Goal: Task Accomplishment & Management: Use online tool/utility

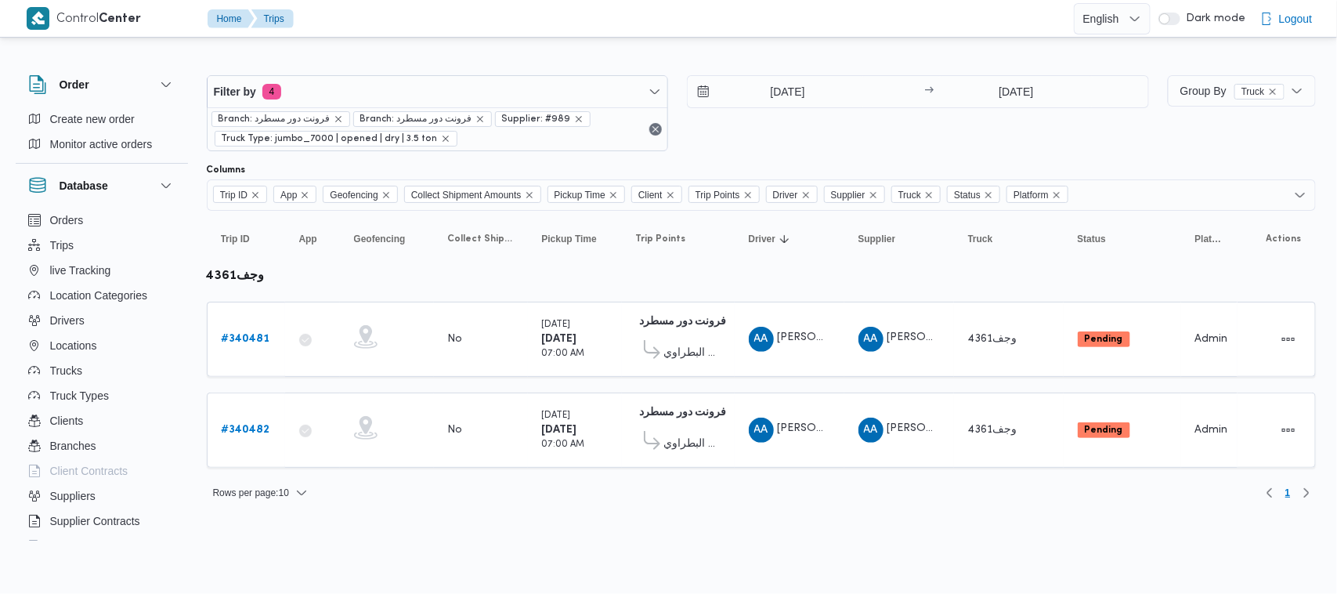
click at [428, 67] on div "Filter by 4 Branch: فرونت دور مسطرد Branch: فرونت دور مسطرد Supplier: #989 Truc…" at bounding box center [677, 113] width 961 height 95
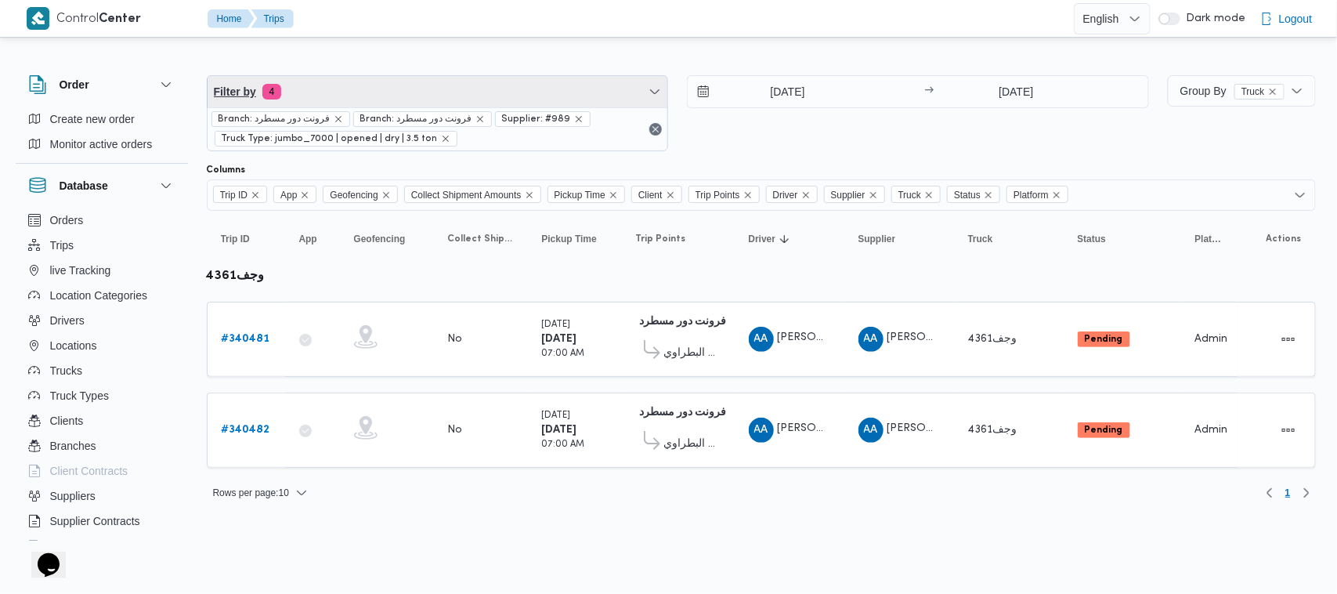
click at [428, 82] on span "Filter by 4" at bounding box center [437, 91] width 460 height 31
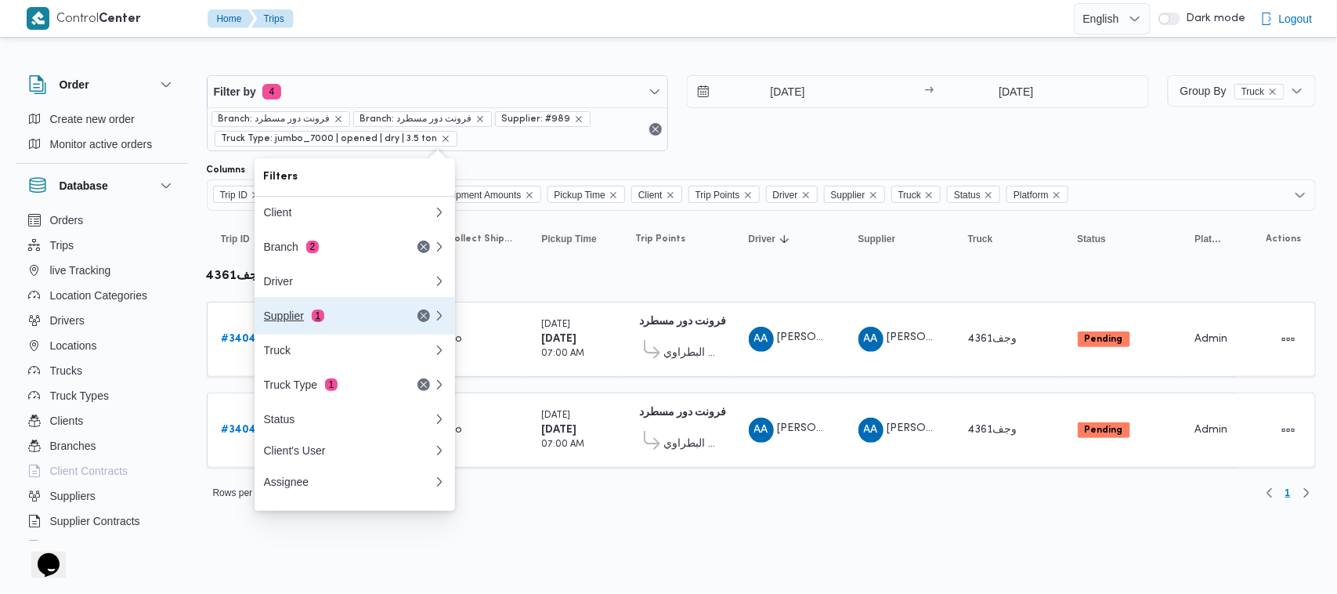
click at [341, 330] on button "Supplier 1" at bounding box center [354, 316] width 200 height 38
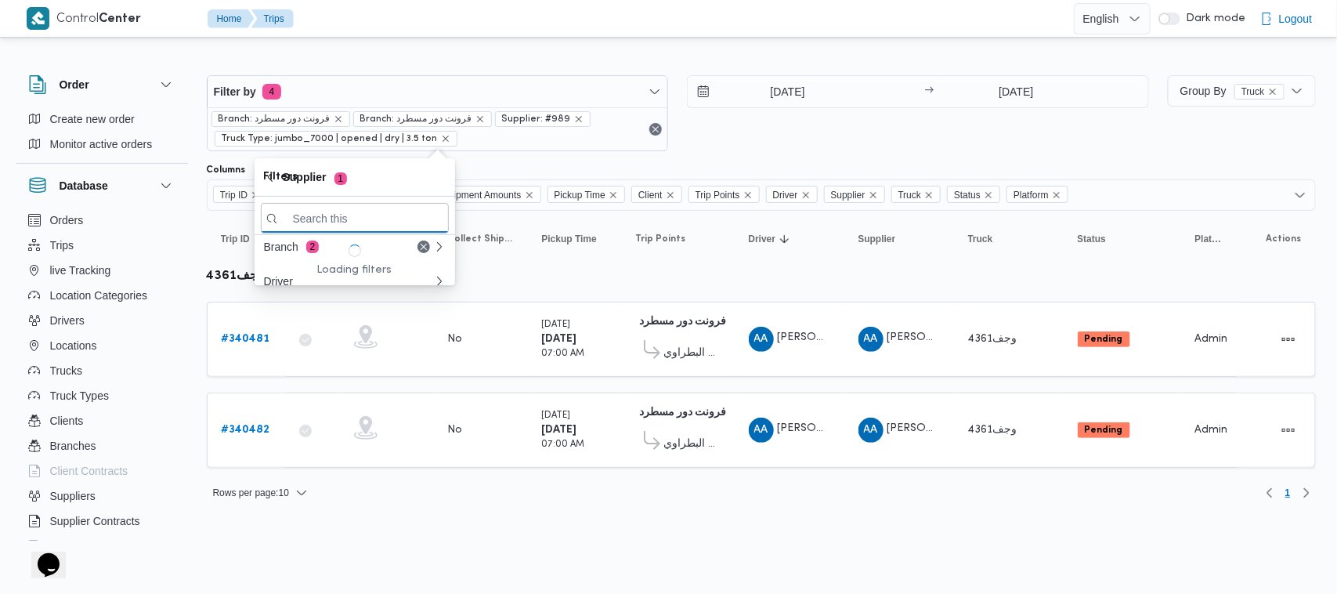
paste input "[PERSON_NAME]"
type input "[PERSON_NAME]"
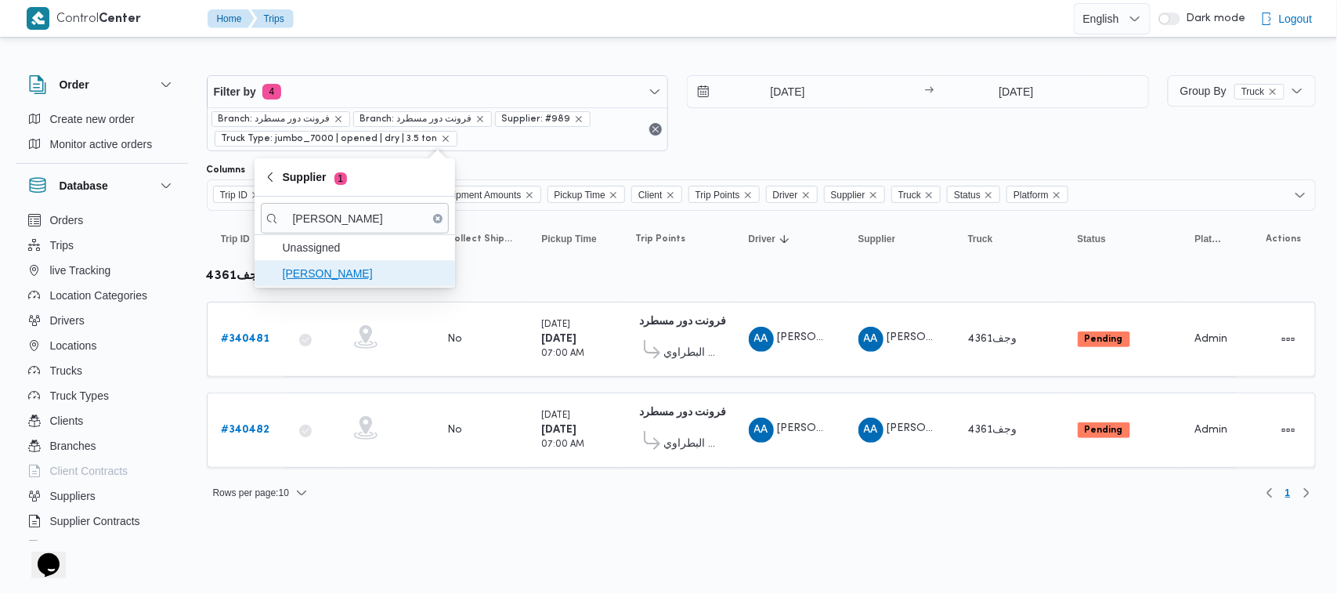
click at [373, 276] on span "[PERSON_NAME]" at bounding box center [364, 273] width 163 height 19
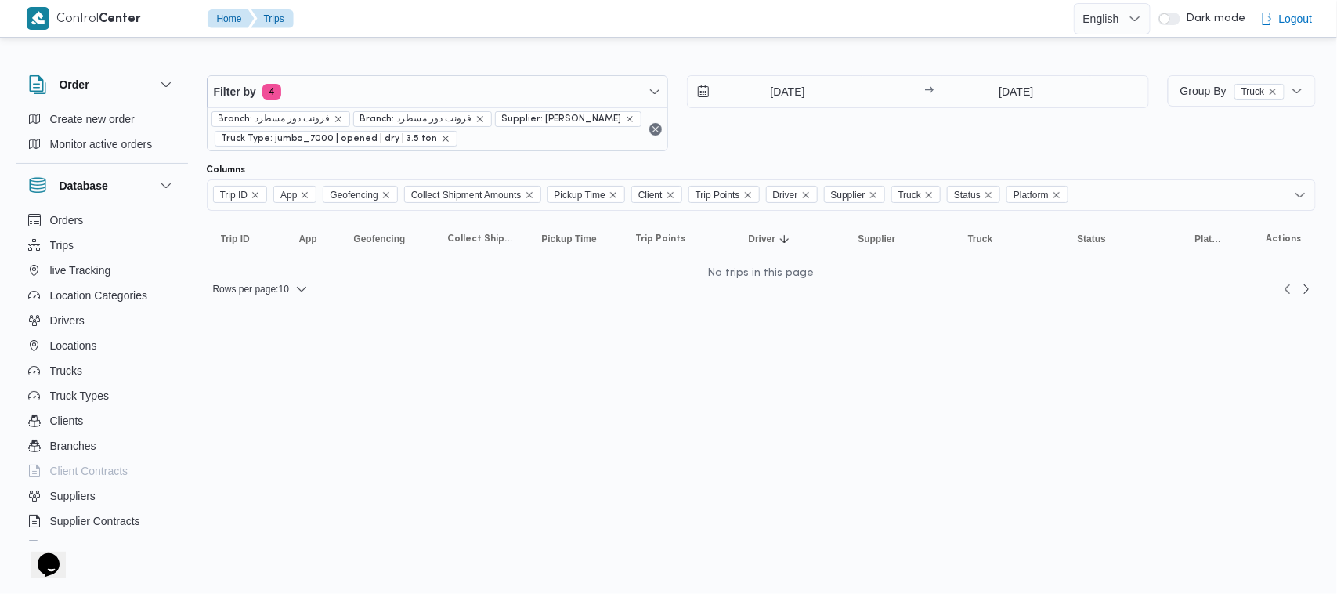
click at [825, 154] on div "Filter by 4 Branch: فرونت دور مسطرد Branch: فرونت دور مسطرد Supplier: [PERSON_N…" at bounding box center [677, 113] width 961 height 95
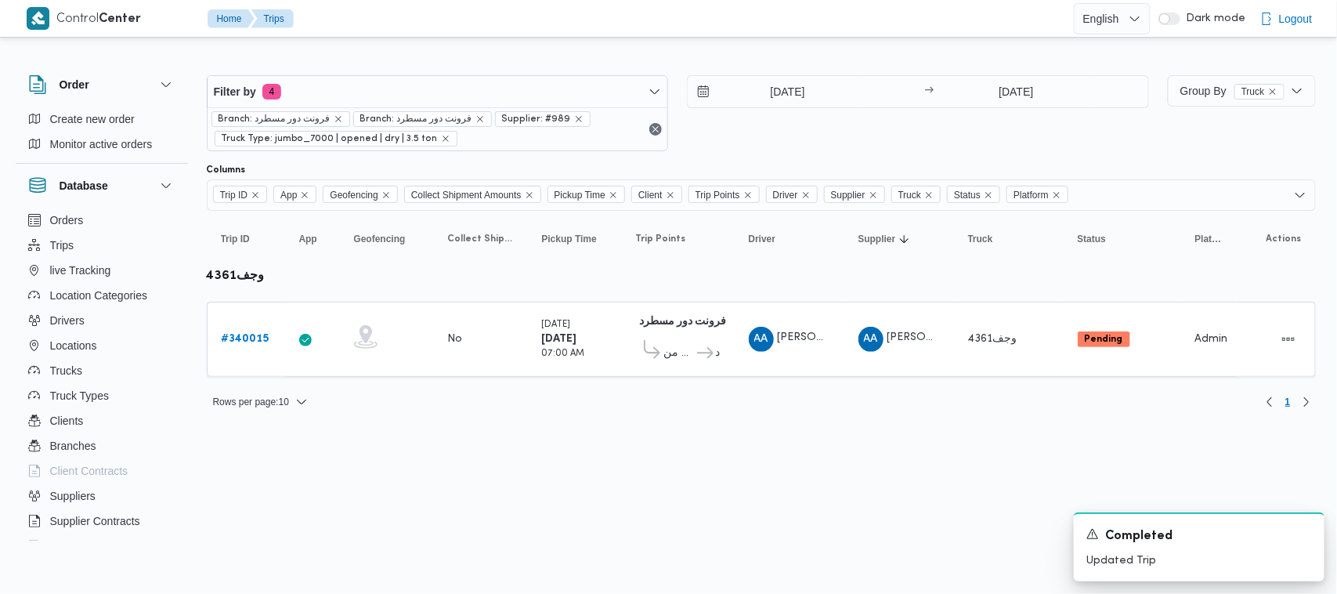
click at [429, 64] on div at bounding box center [761, 62] width 1109 height 25
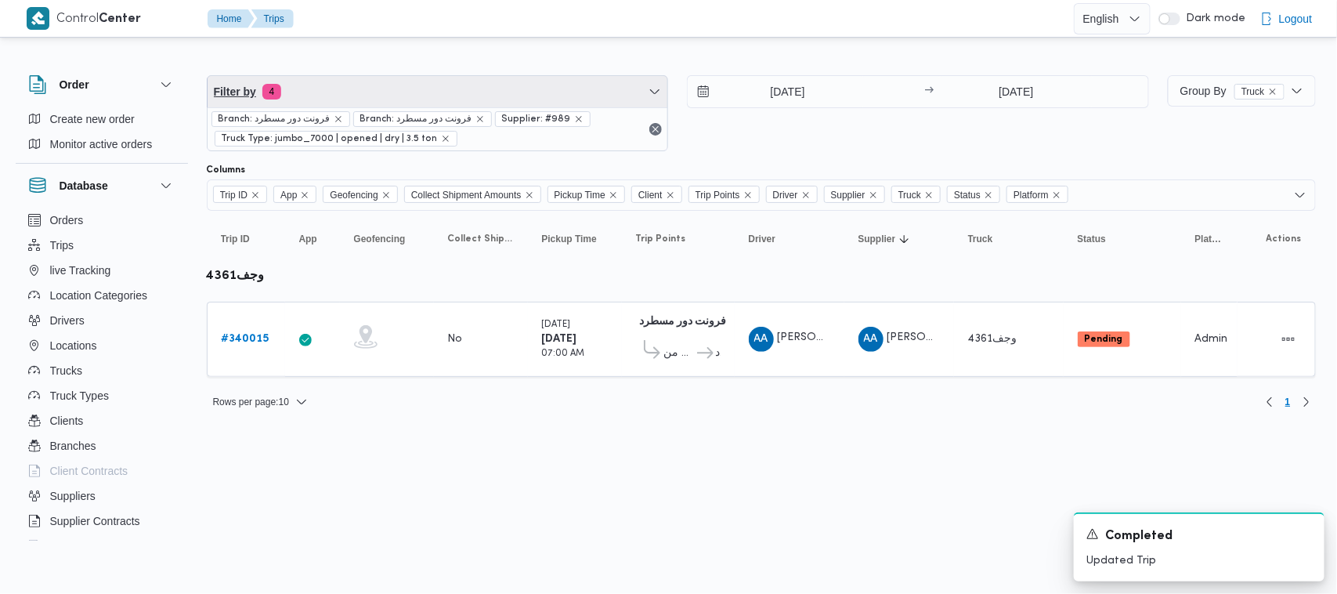
click at [405, 99] on span "Filter by 4" at bounding box center [437, 91] width 460 height 31
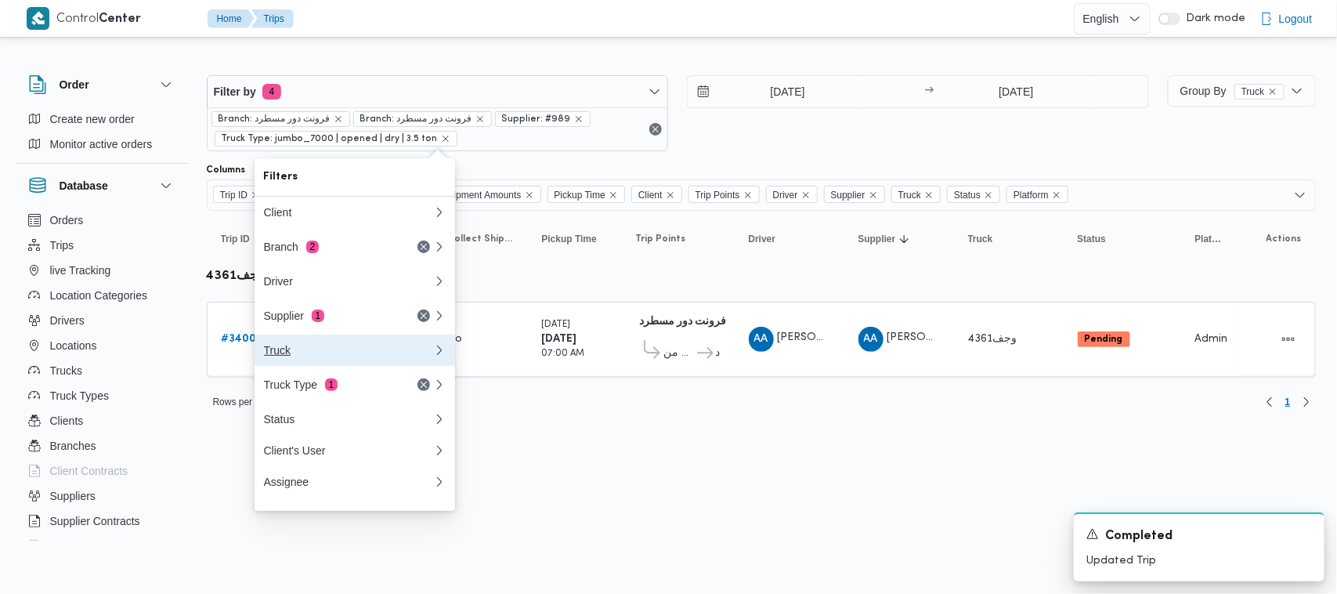
click at [325, 364] on button "Truck" at bounding box center [354, 349] width 200 height 31
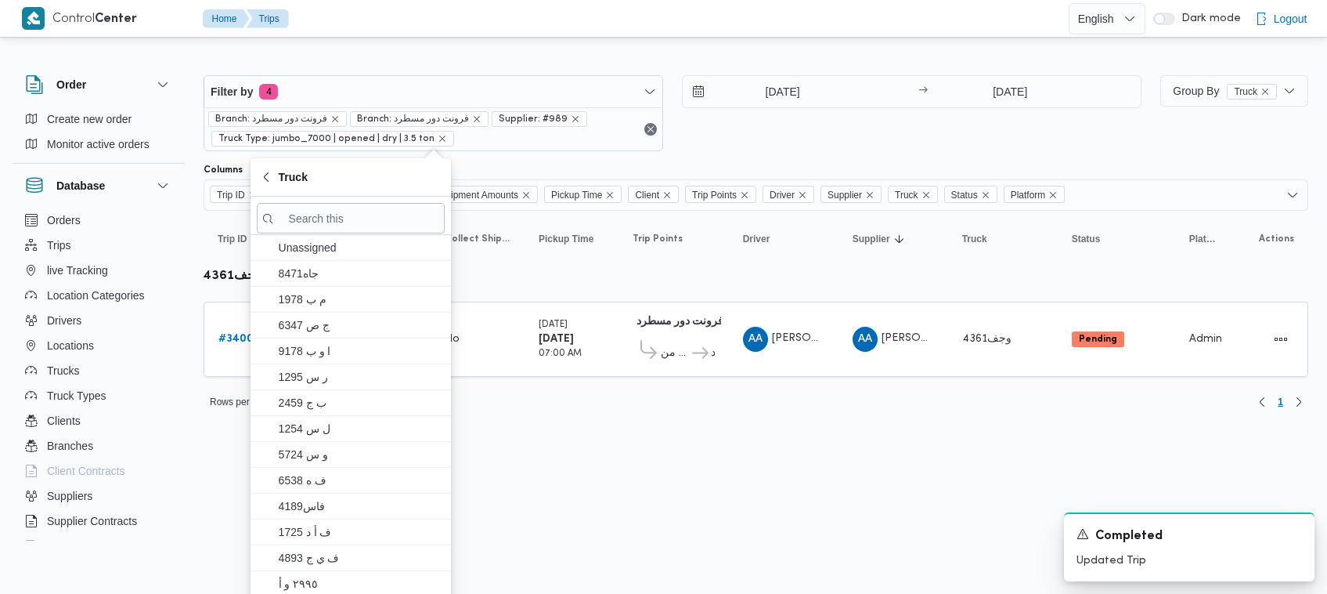
click at [341, 112] on span "Branch: فرونت دور مسطرد" at bounding box center [277, 119] width 139 height 16
click at [342, 114] on div "Branch: فرونت دور مسطرد Branch: فرونت دور مسطرد Supplier: #989 Truck Type: jumb…" at bounding box center [433, 128] width 458 height 43
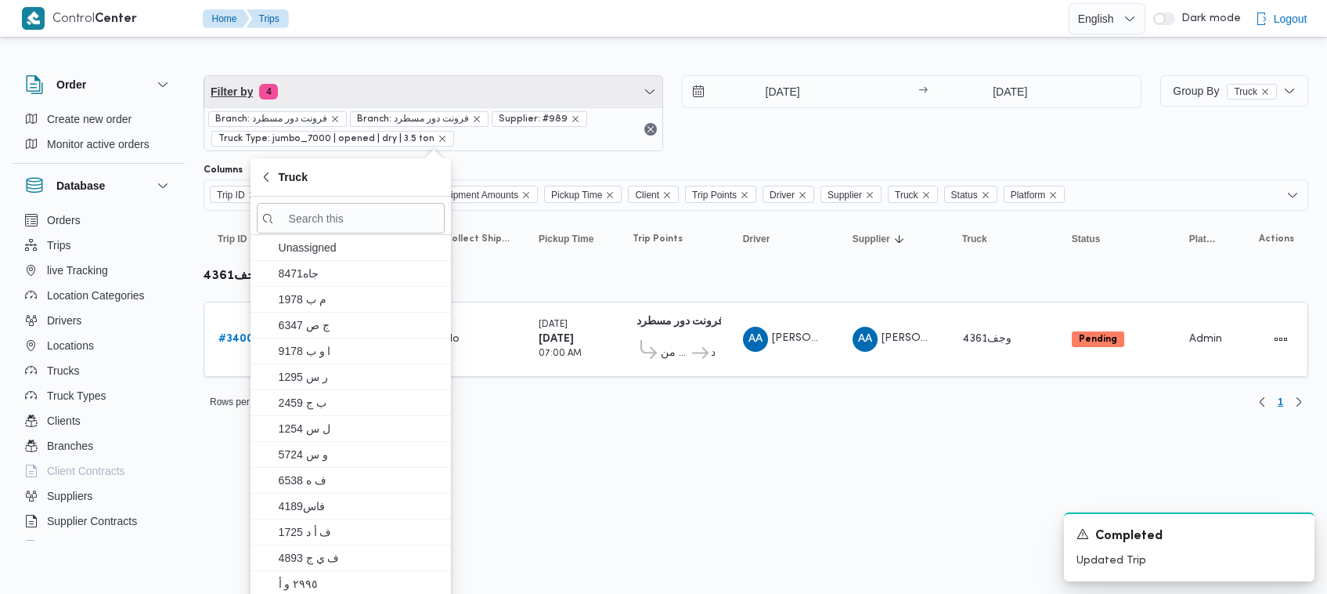
click at [342, 103] on span "Filter by 4" at bounding box center [433, 91] width 458 height 31
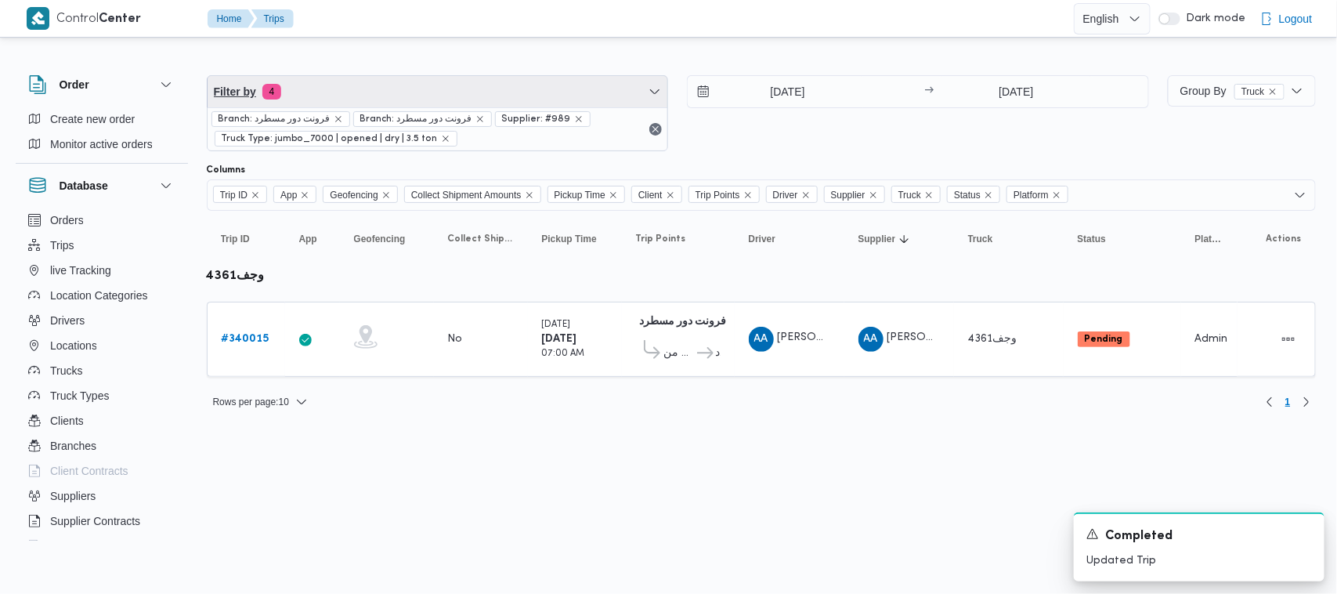
click at [342, 94] on span "Filter by 4" at bounding box center [437, 91] width 460 height 31
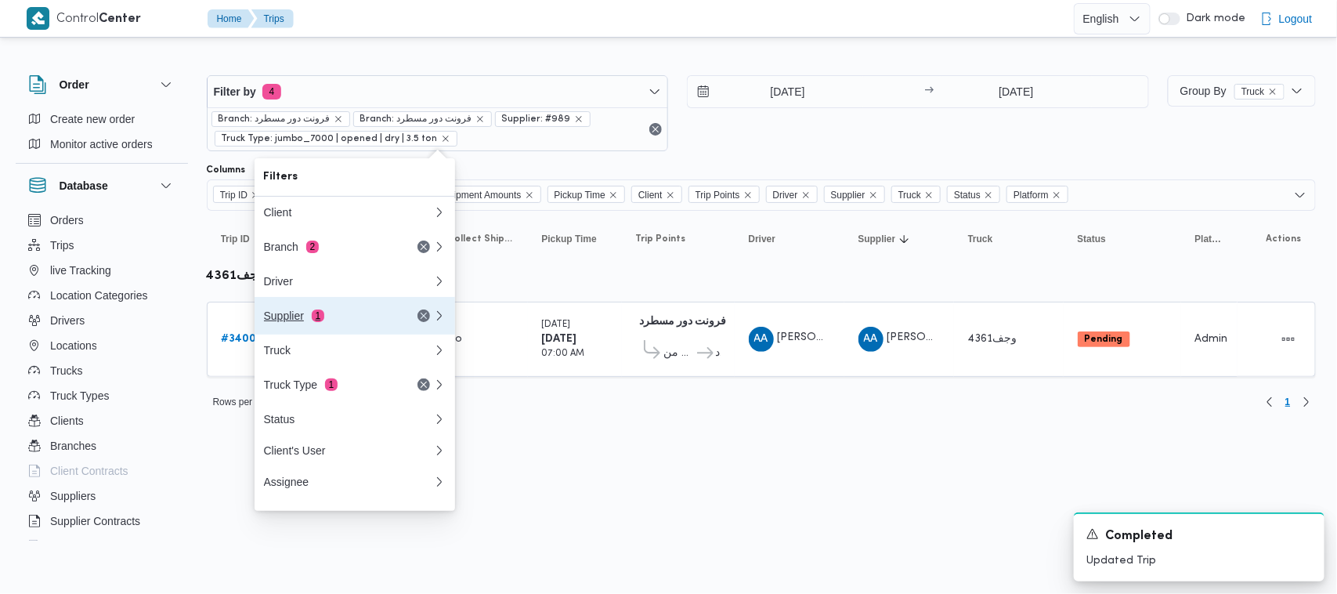
click at [334, 313] on div "Supplier 1" at bounding box center [330, 315] width 132 height 13
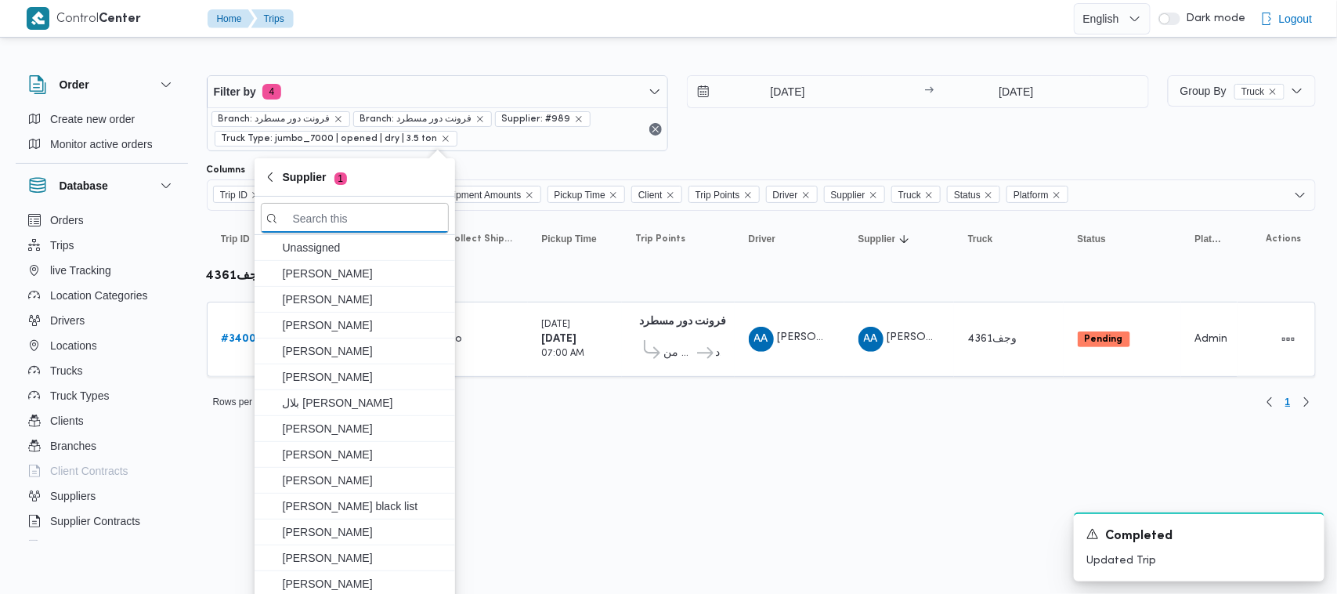
paste input "[PERSON_NAME]"
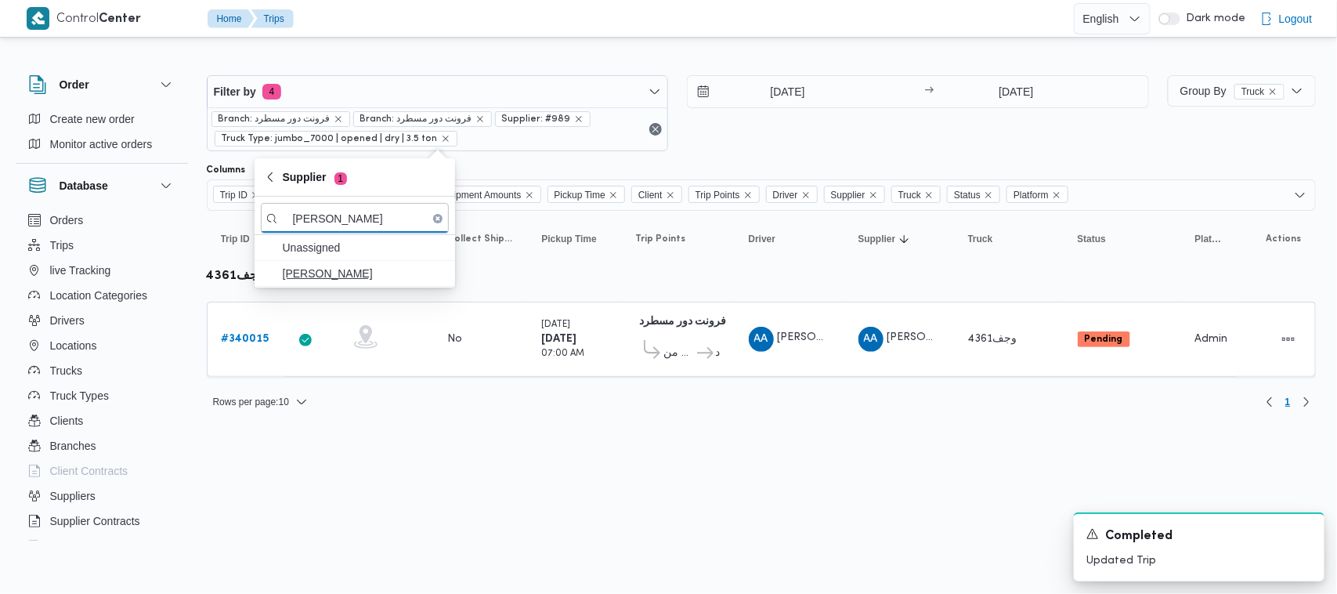
type input "[PERSON_NAME]"
click at [341, 270] on span "[PERSON_NAME]" at bounding box center [364, 273] width 163 height 19
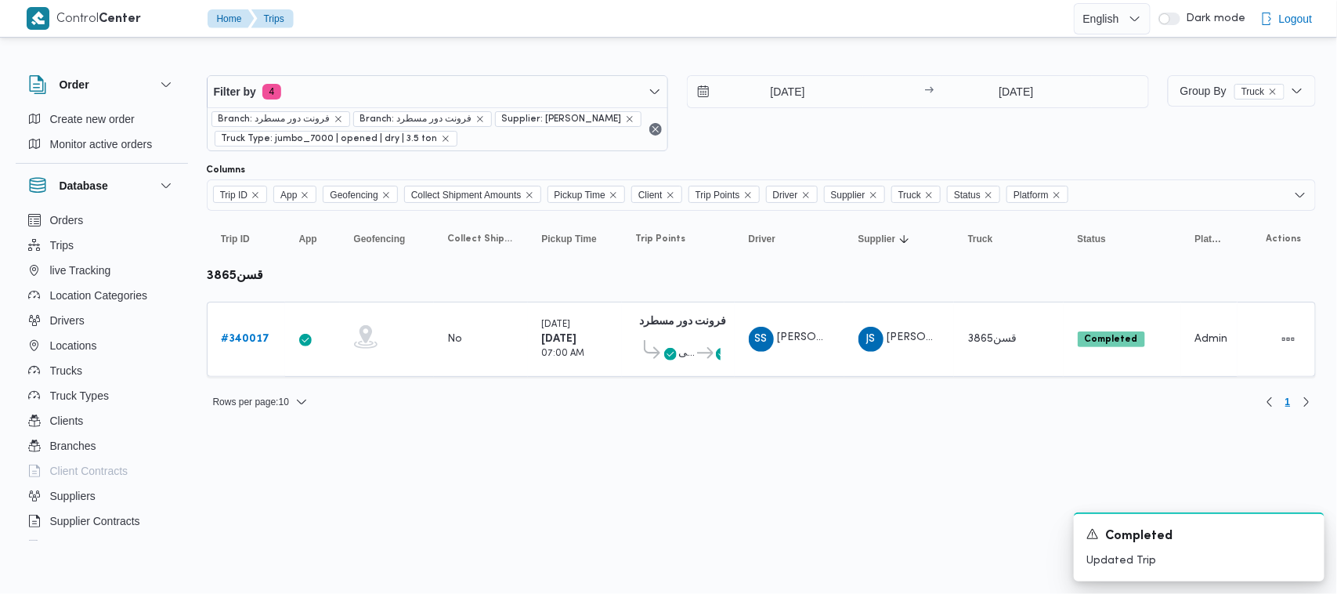
click at [518, 514] on html "Control Center Home Trips English عربي Dark mode Logout Order Create new order …" at bounding box center [668, 297] width 1337 height 594
click at [800, 88] on input "30/9/2025" at bounding box center [776, 91] width 178 height 31
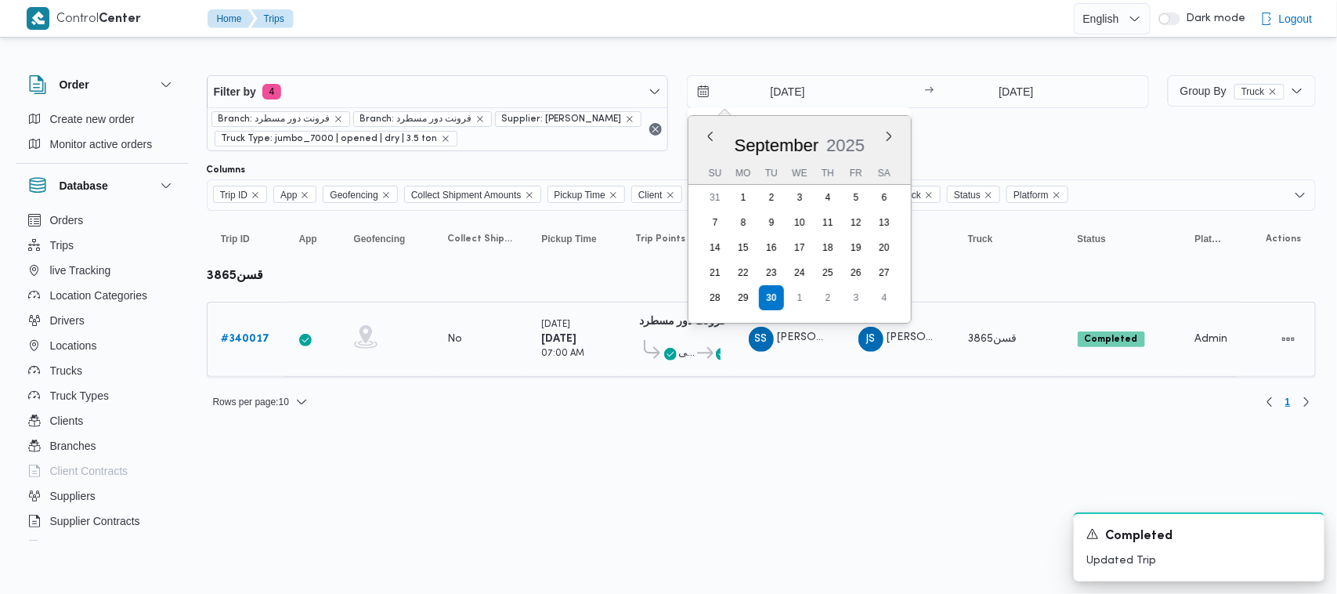
click at [257, 339] on b "# 340017" at bounding box center [246, 339] width 49 height 10
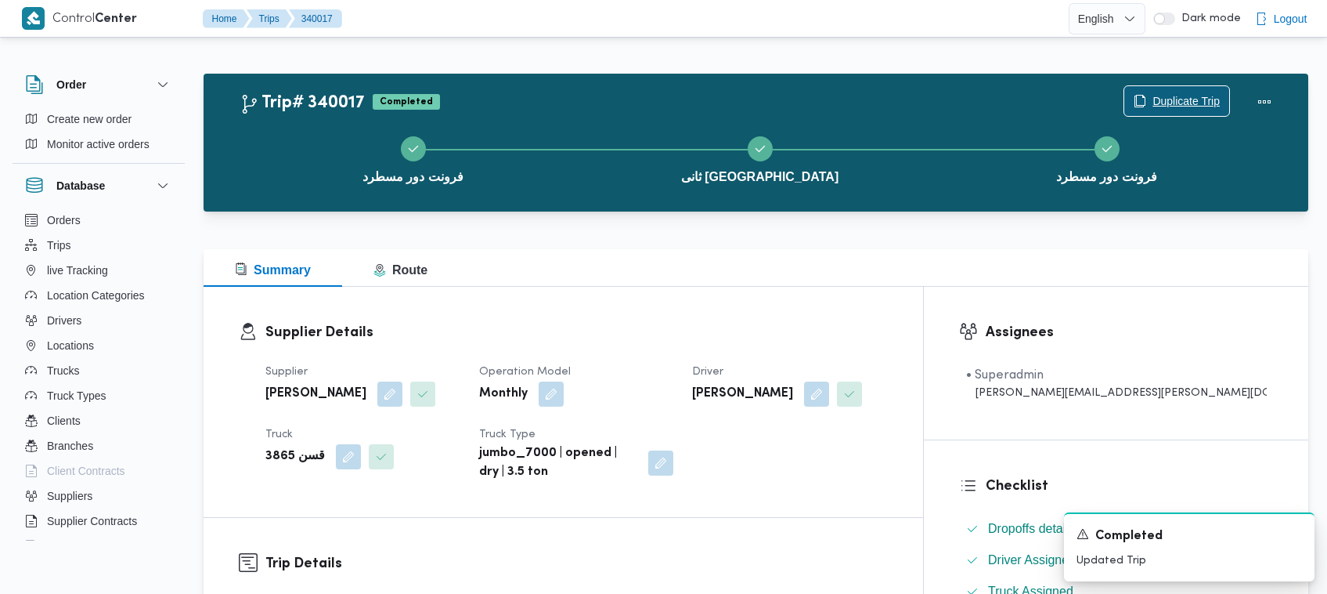
click at [1186, 98] on span "Duplicate Trip" at bounding box center [1186, 101] width 67 height 19
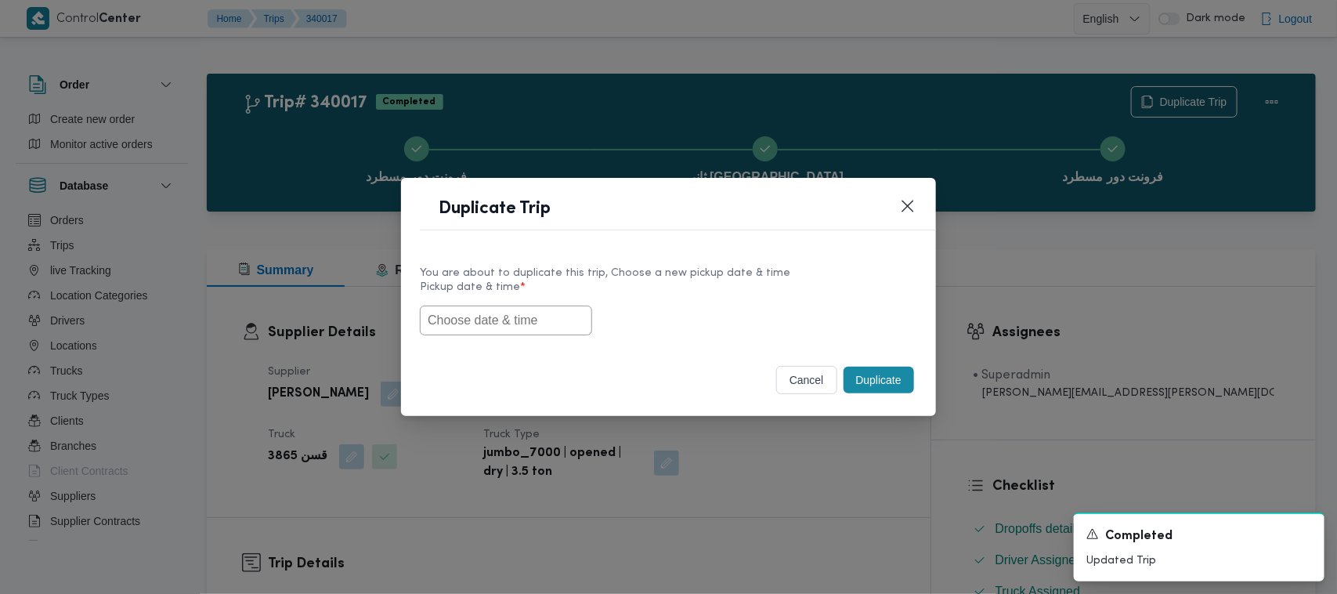
click at [464, 310] on input "text" at bounding box center [506, 320] width 172 height 30
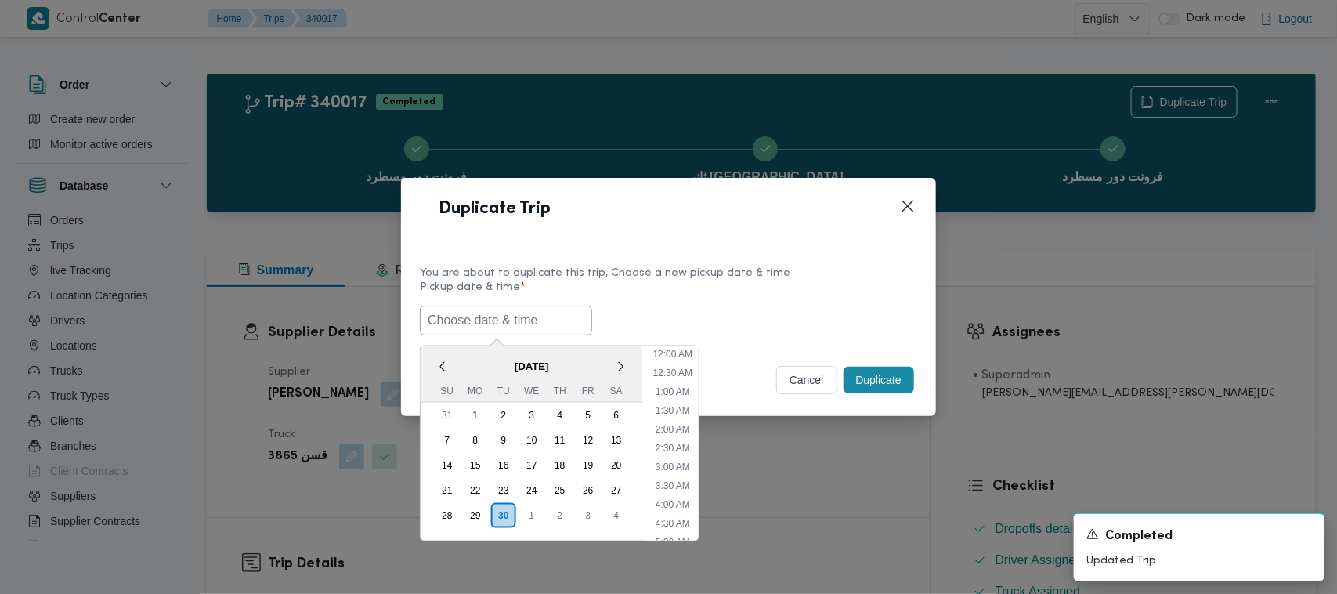
scroll to position [401, 0]
paste input "01/10/2025 7:00AM"
type input "01/10/2025 7:00AM"
click at [754, 252] on div "You are about to duplicate this trip, Choose a new pickup date & time Pickup da…" at bounding box center [668, 299] width 535 height 100
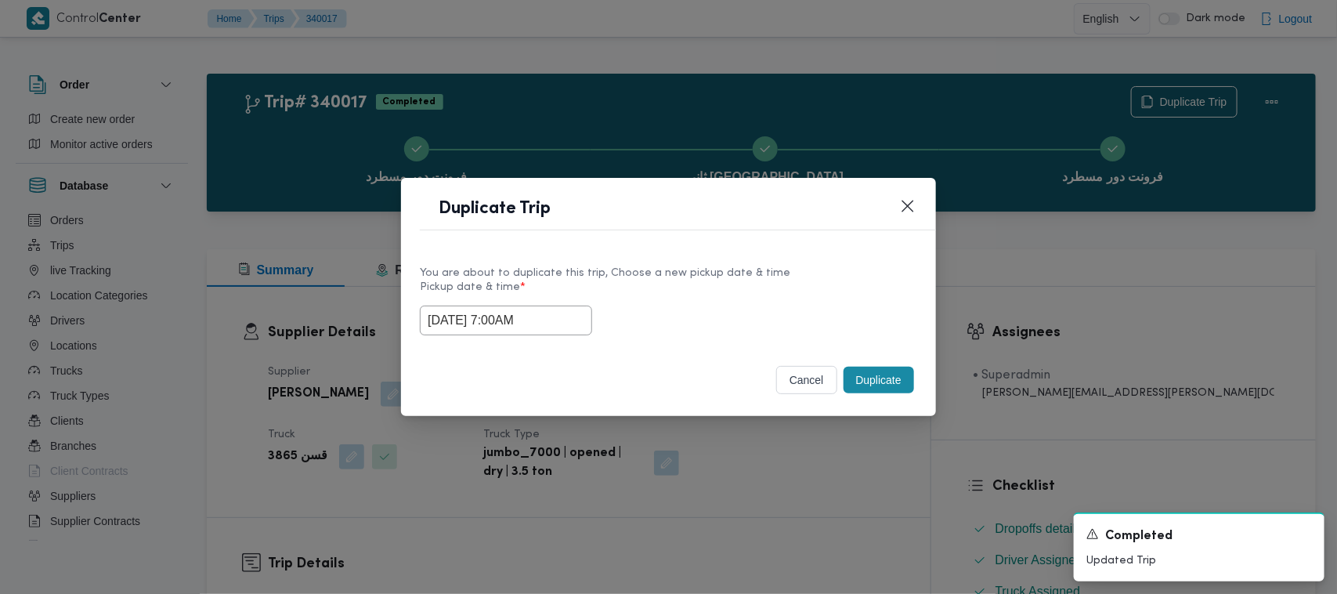
click at [863, 396] on div "Duplicate" at bounding box center [878, 379] width 77 height 33
click at [864, 386] on button "Duplicate" at bounding box center [878, 379] width 70 height 27
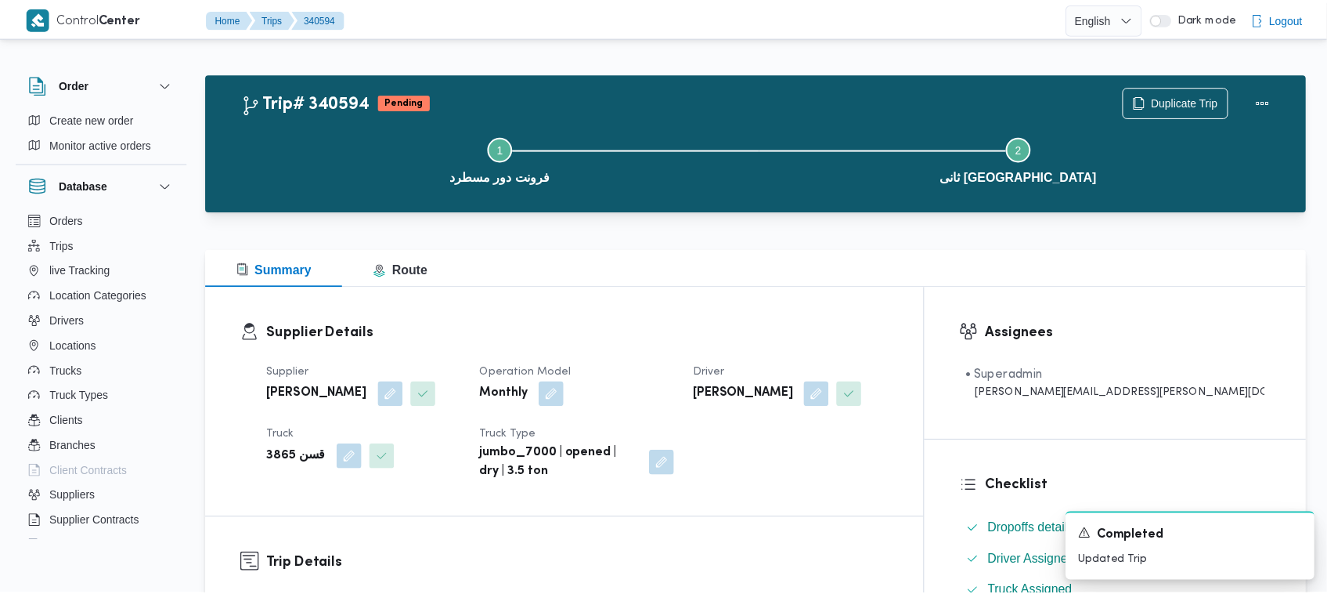
scroll to position [519, 0]
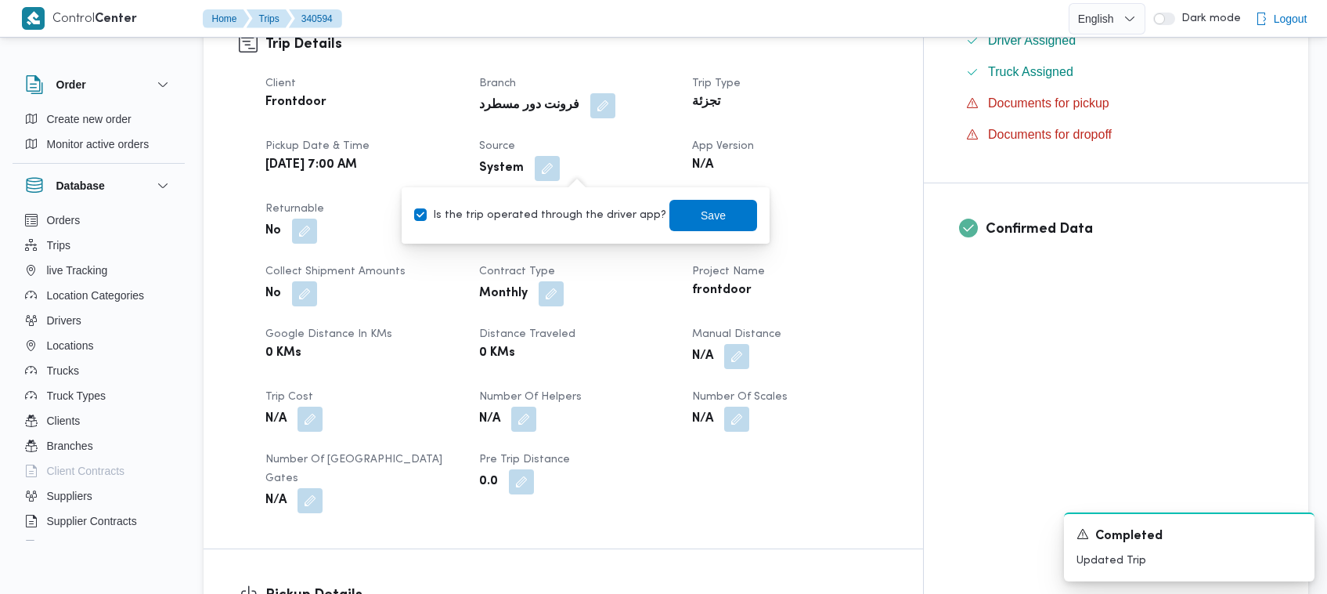
click at [557, 210] on label "Is the trip operated through the driver app?" at bounding box center [540, 215] width 252 height 19
checkbox input "false"
click at [671, 226] on span "Save" at bounding box center [713, 214] width 88 height 31
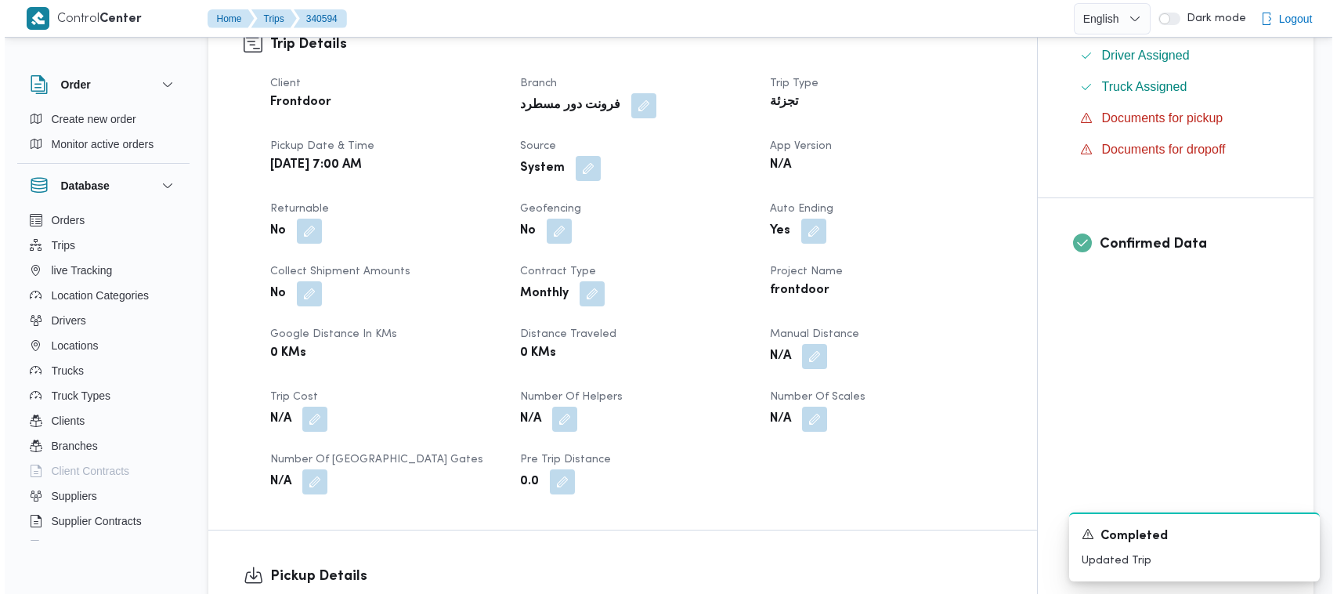
scroll to position [0, 0]
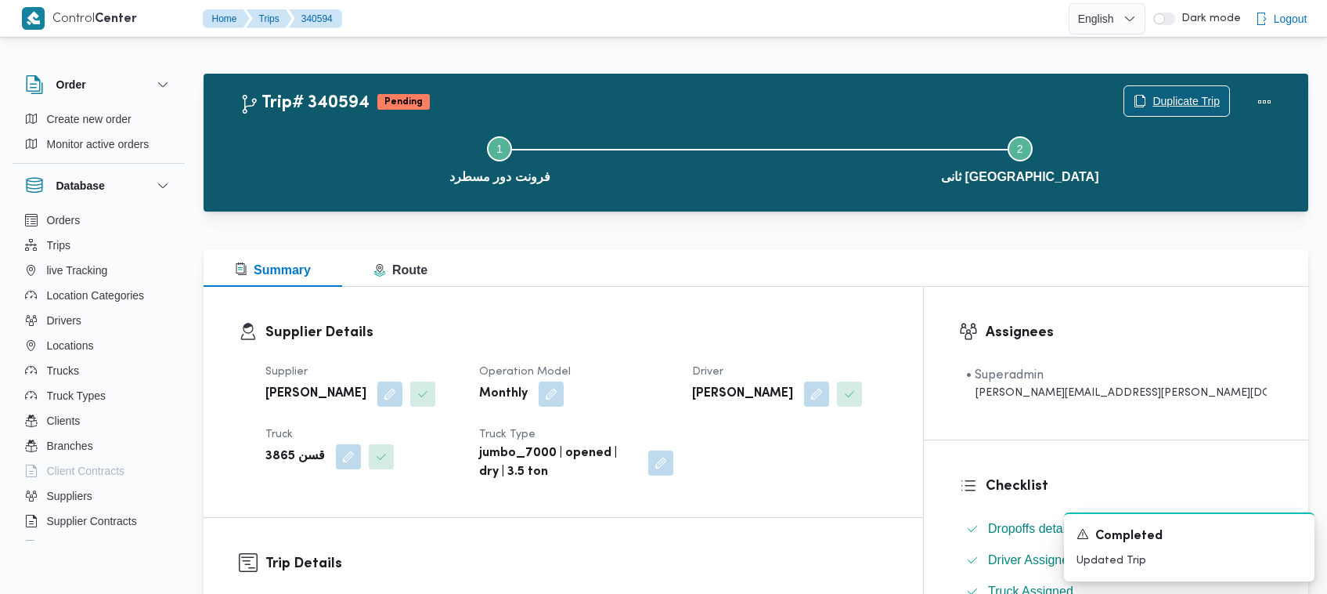
click at [1180, 90] on span "Duplicate Trip" at bounding box center [1176, 101] width 105 height 30
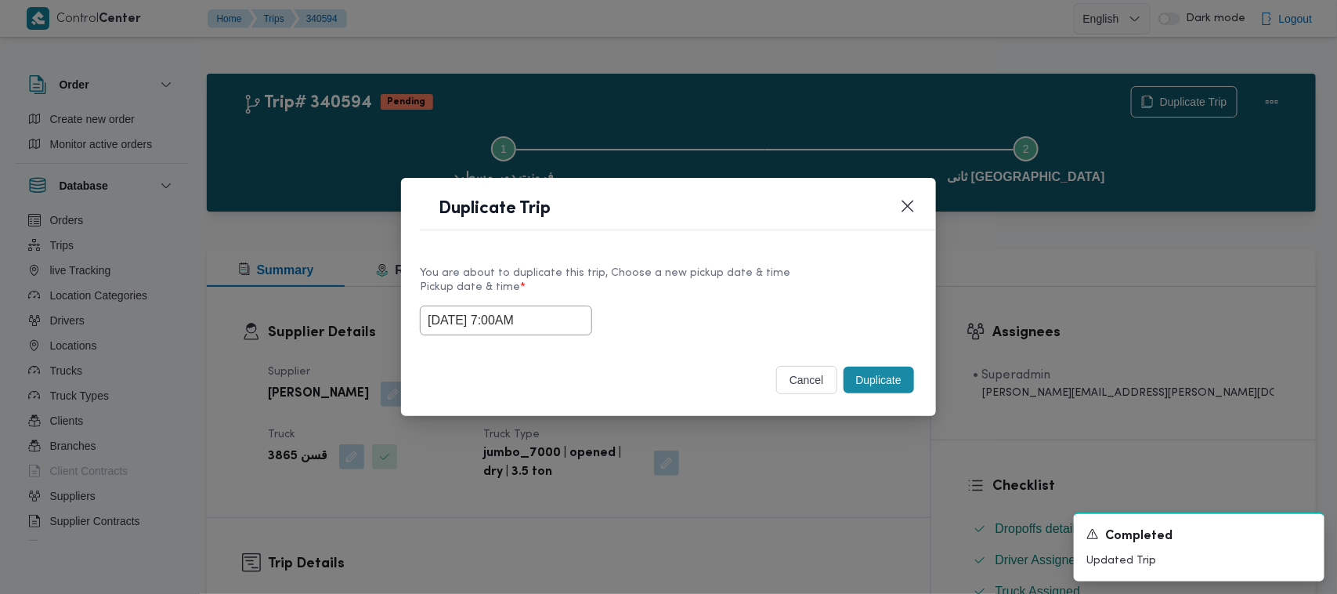
click at [561, 318] on input "01/10/2025 7:00AM" at bounding box center [506, 320] width 172 height 30
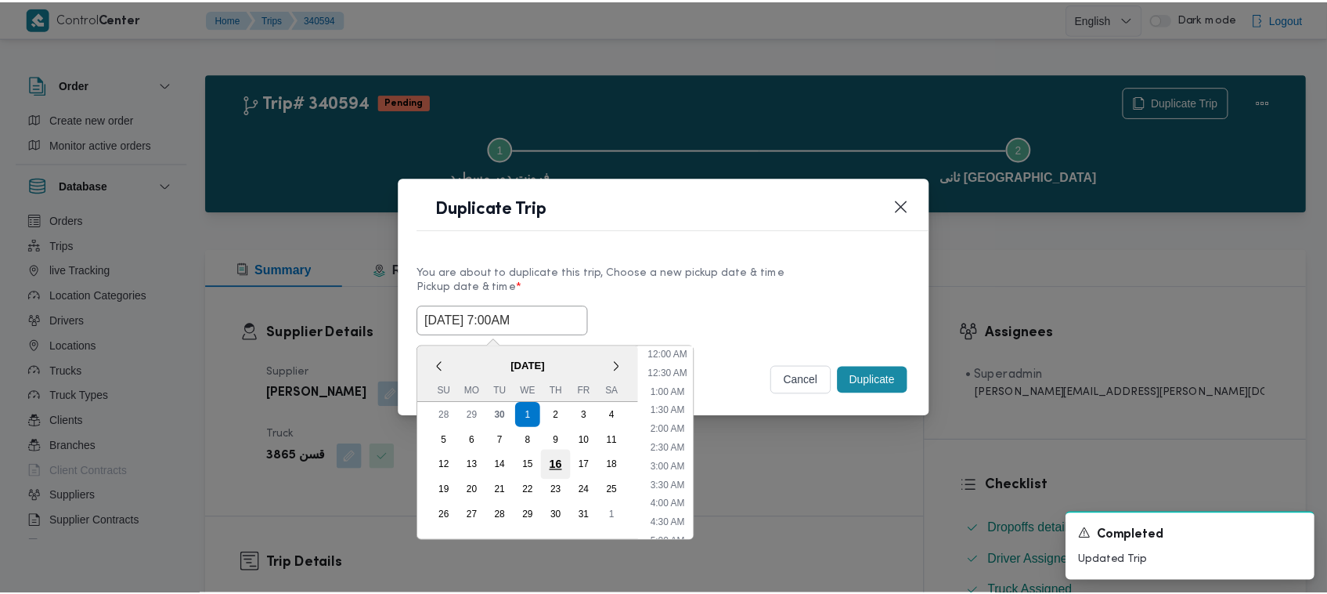
scroll to position [175, 0]
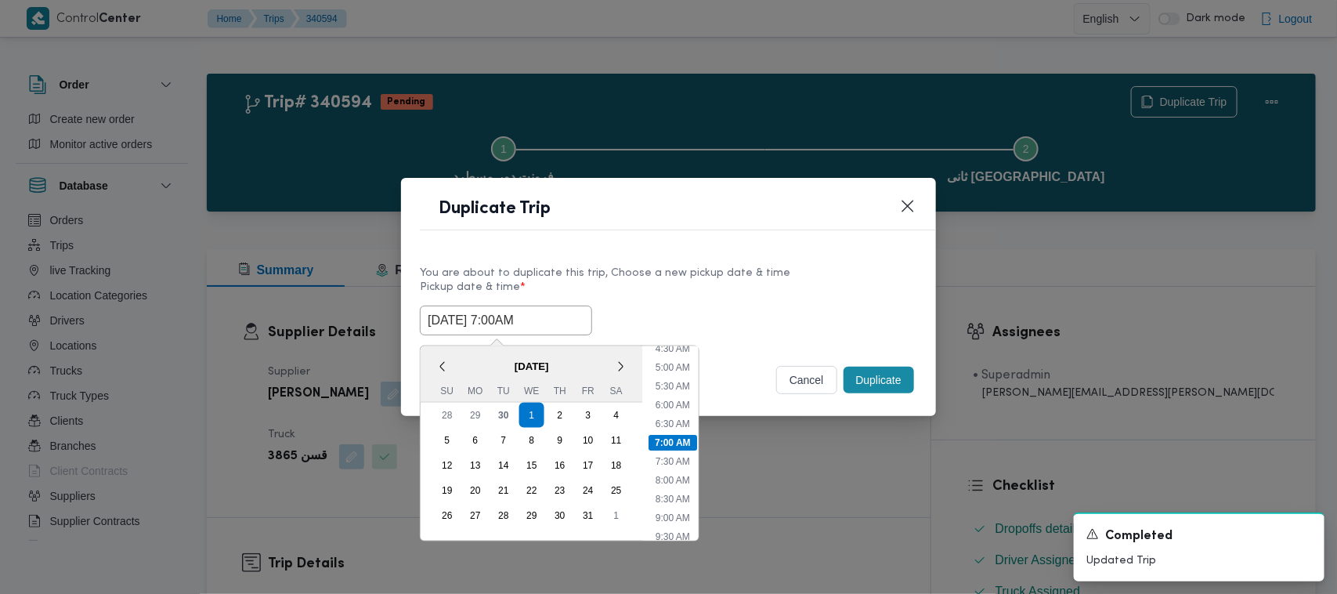
click at [558, 413] on div "2" at bounding box center [559, 414] width 25 height 25
type input "02/10/2025 7:00AM"
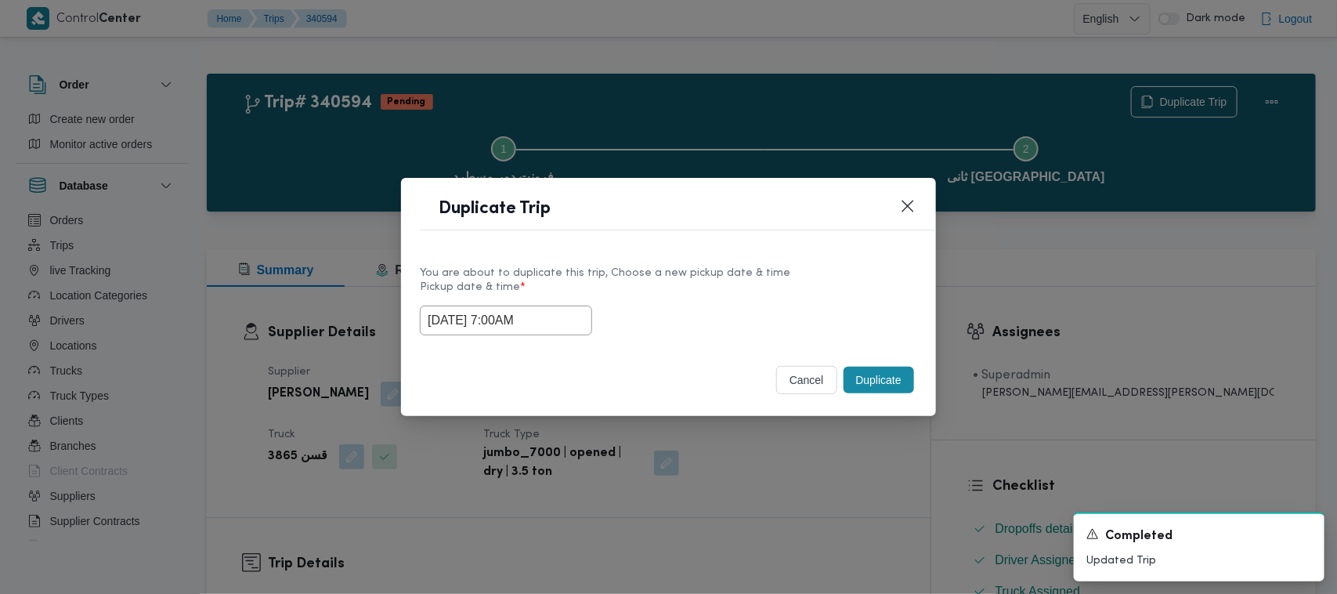
click at [681, 252] on div "You are about to duplicate this trip, Choose a new pickup date & time Pickup da…" at bounding box center [668, 299] width 535 height 100
click at [893, 380] on button "Duplicate" at bounding box center [878, 379] width 70 height 27
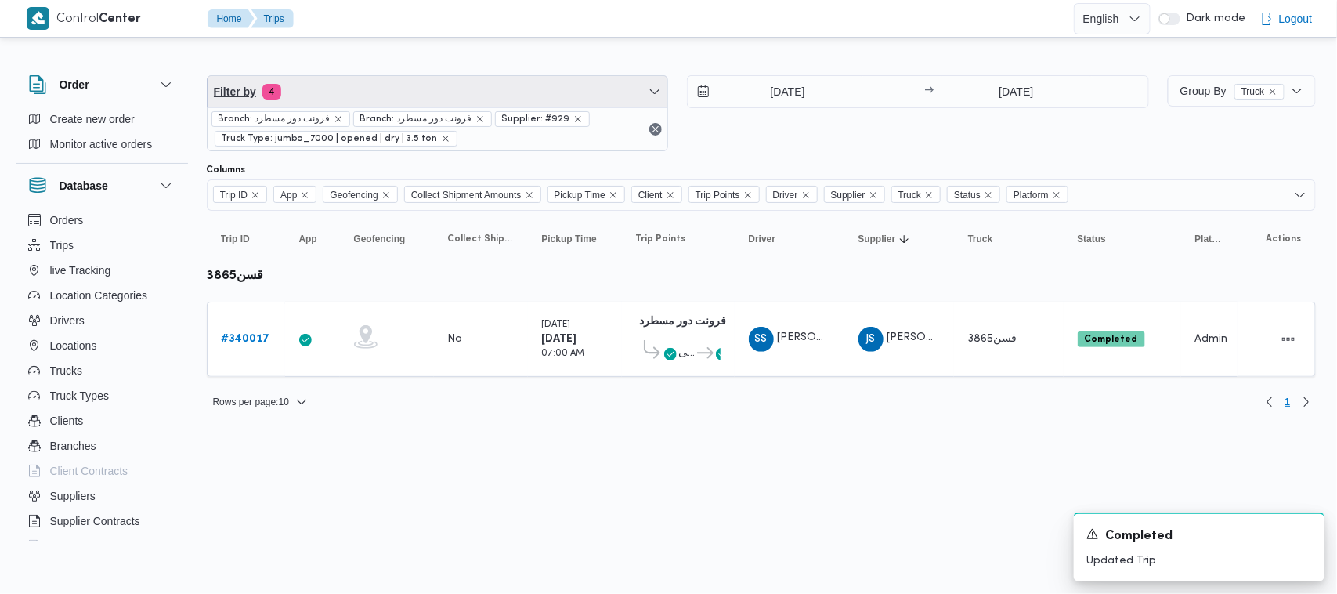
click at [424, 76] on span "Filter by 4" at bounding box center [437, 91] width 460 height 31
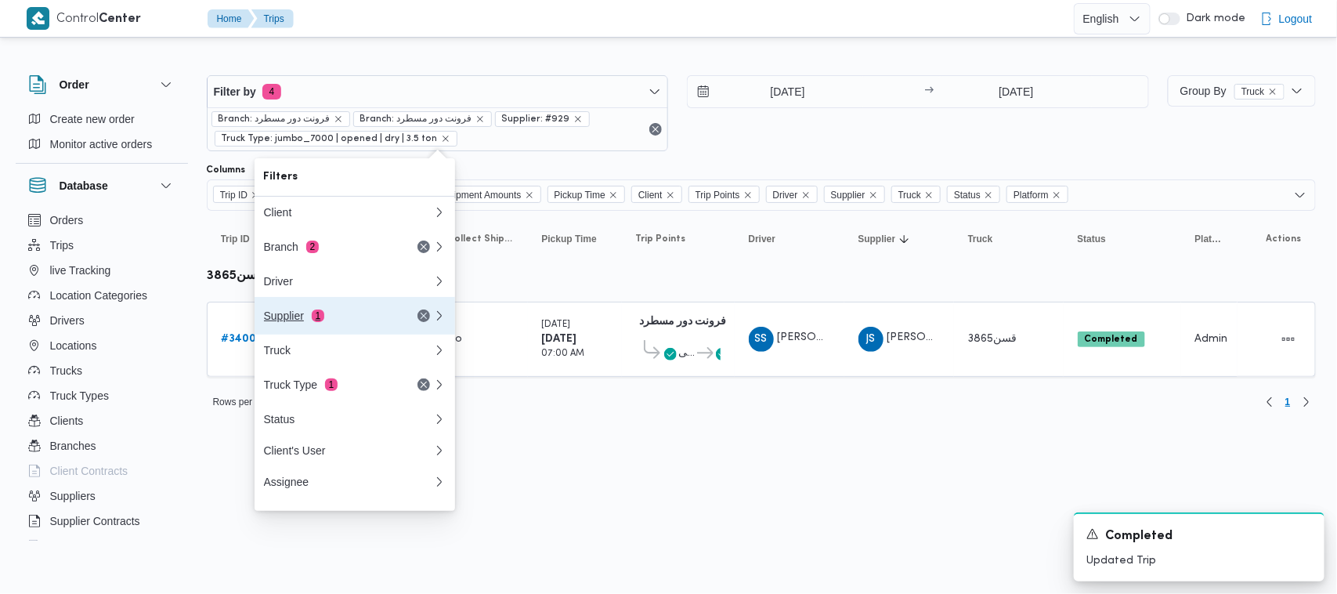
click at [309, 334] on button "Supplier 1" at bounding box center [354, 316] width 200 height 38
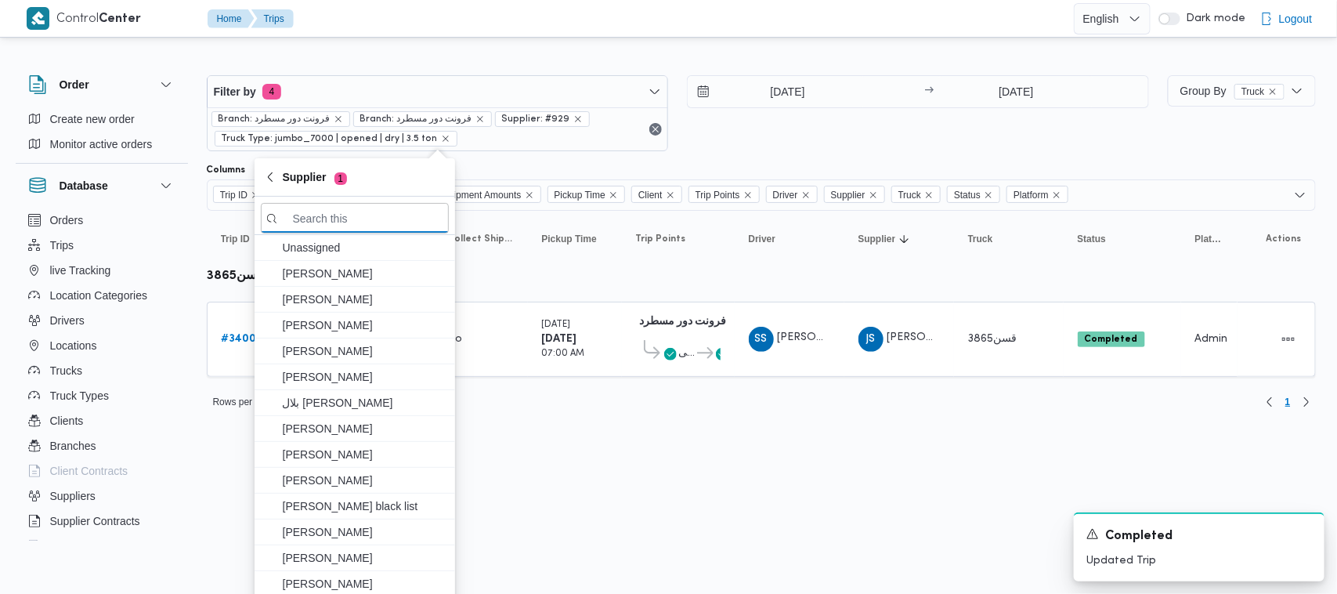
paste input "طارق عبدالنبى على جبل"
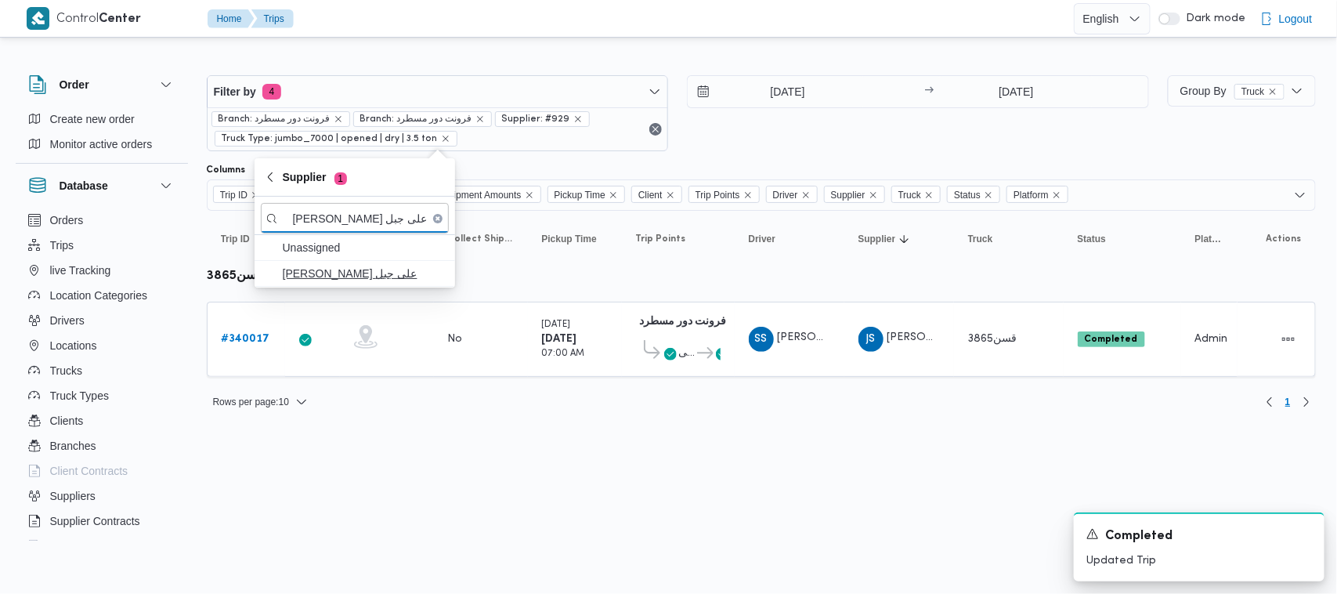
type input "طارق عبدالنبى على جبل"
drag, startPoint x: 338, startPoint y: 266, endPoint x: 433, endPoint y: 334, distance: 116.2
click at [341, 269] on span "طارق عبدالنبى على جبل" at bounding box center [364, 273] width 163 height 19
click at [470, 416] on div "Rows per page : 10 1" at bounding box center [761, 402] width 1128 height 38
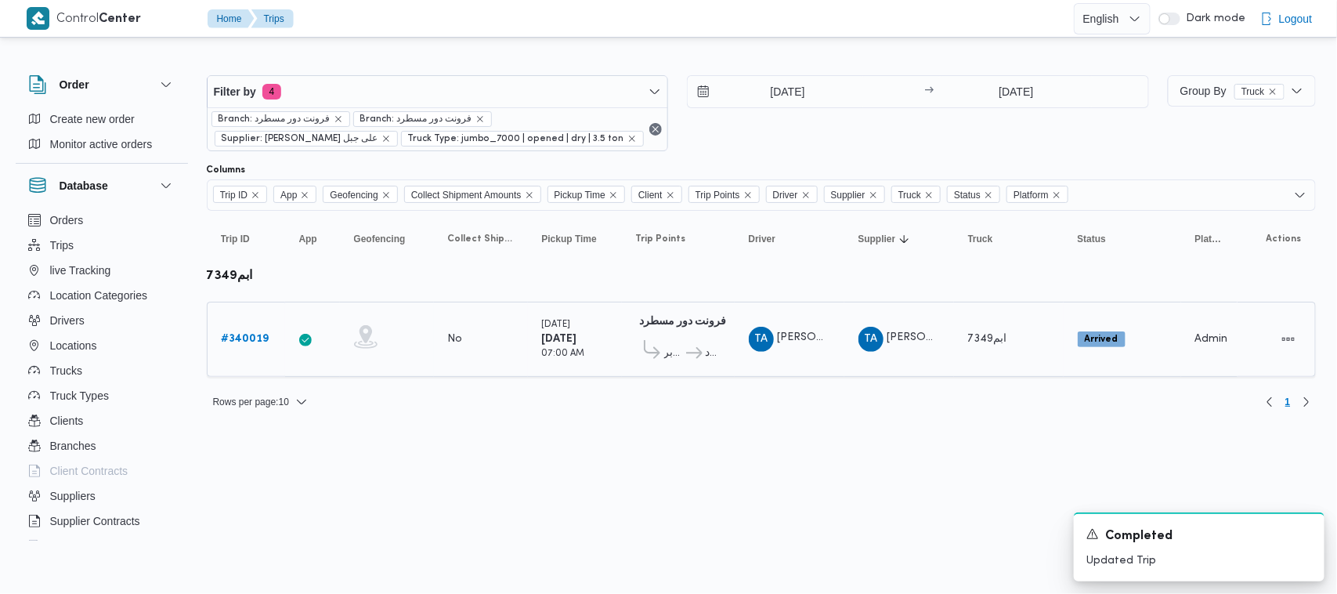
click at [270, 331] on div "# 340019" at bounding box center [246, 338] width 62 height 31
click at [268, 333] on div "# 340019" at bounding box center [246, 338] width 62 height 31
click at [249, 326] on div "# 340019" at bounding box center [246, 338] width 62 height 31
click at [265, 338] on b "# 340019" at bounding box center [246, 339] width 48 height 10
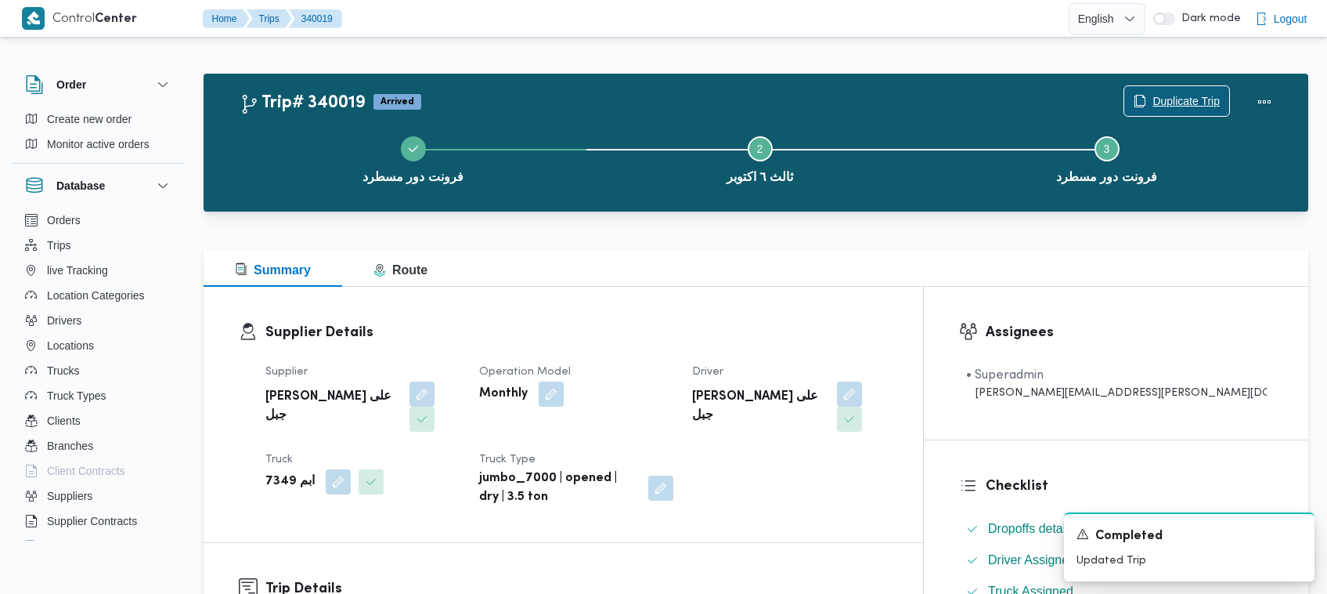
click at [1191, 98] on span "Duplicate Trip" at bounding box center [1186, 101] width 67 height 19
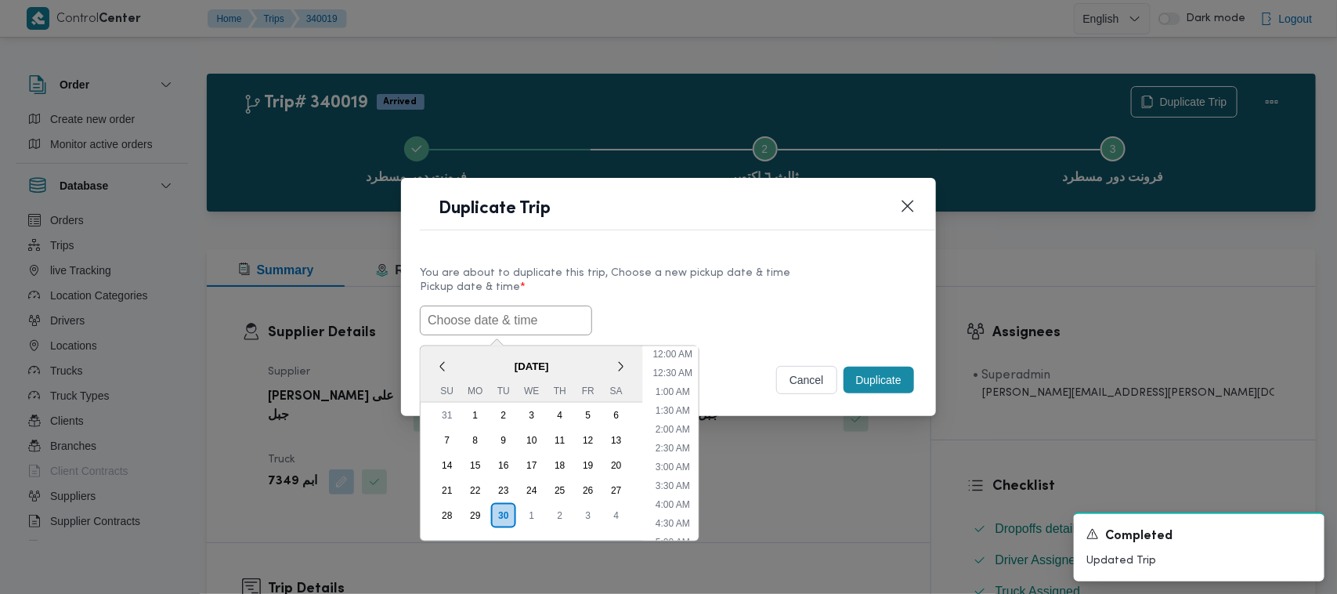
drag, startPoint x: 505, startPoint y: 321, endPoint x: 584, endPoint y: 325, distance: 79.2
click at [505, 321] on input "text" at bounding box center [506, 320] width 172 height 30
paste input "01/10/2025 7:00AM"
type input "01/10/2025 7:00AM"
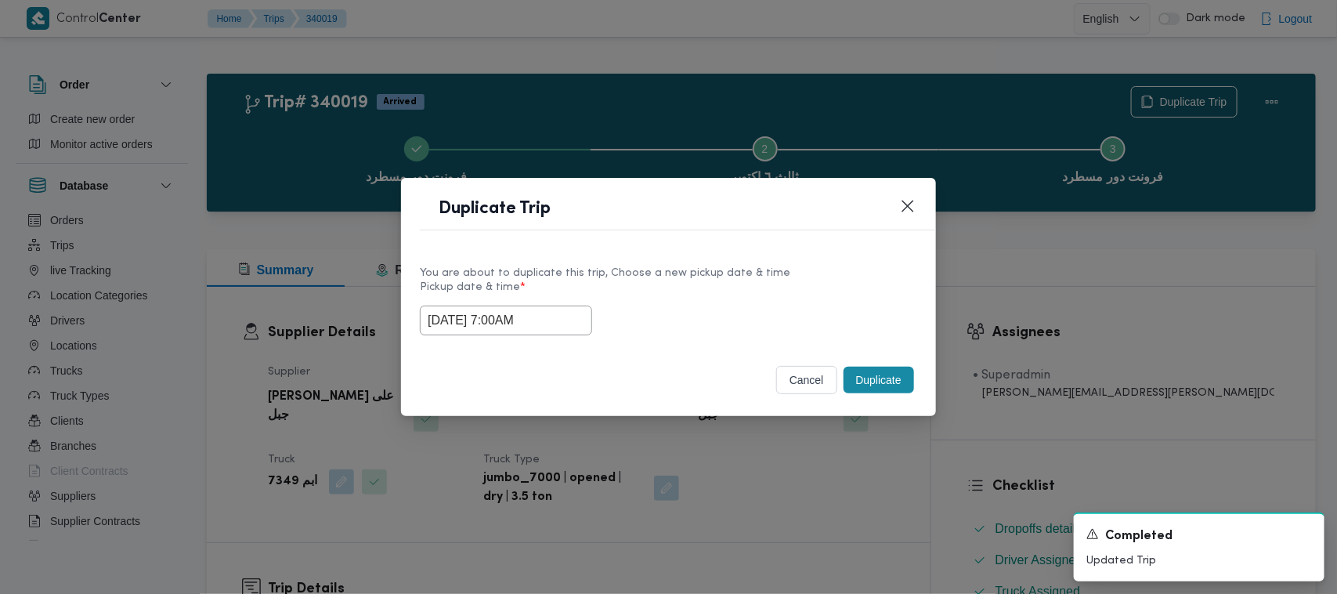
click at [761, 290] on label "Pickup date & time *" at bounding box center [668, 293] width 497 height 24
click at [874, 382] on button "Duplicate" at bounding box center [878, 379] width 70 height 27
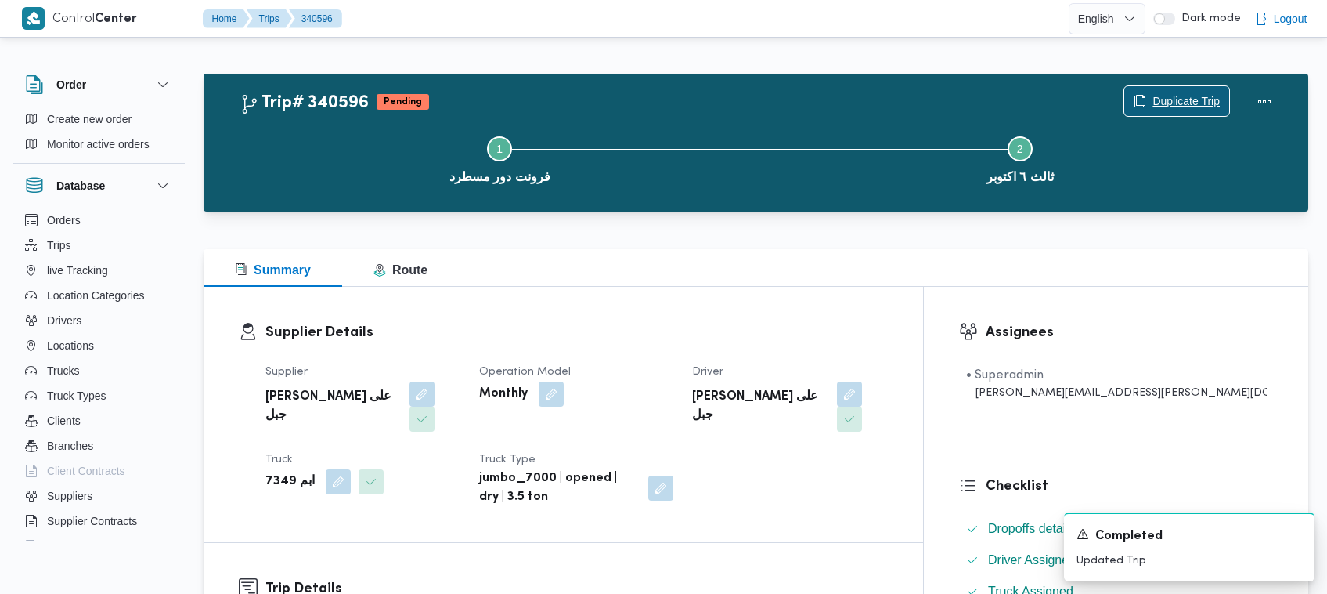
click at [1164, 94] on span "Duplicate Trip" at bounding box center [1186, 101] width 67 height 19
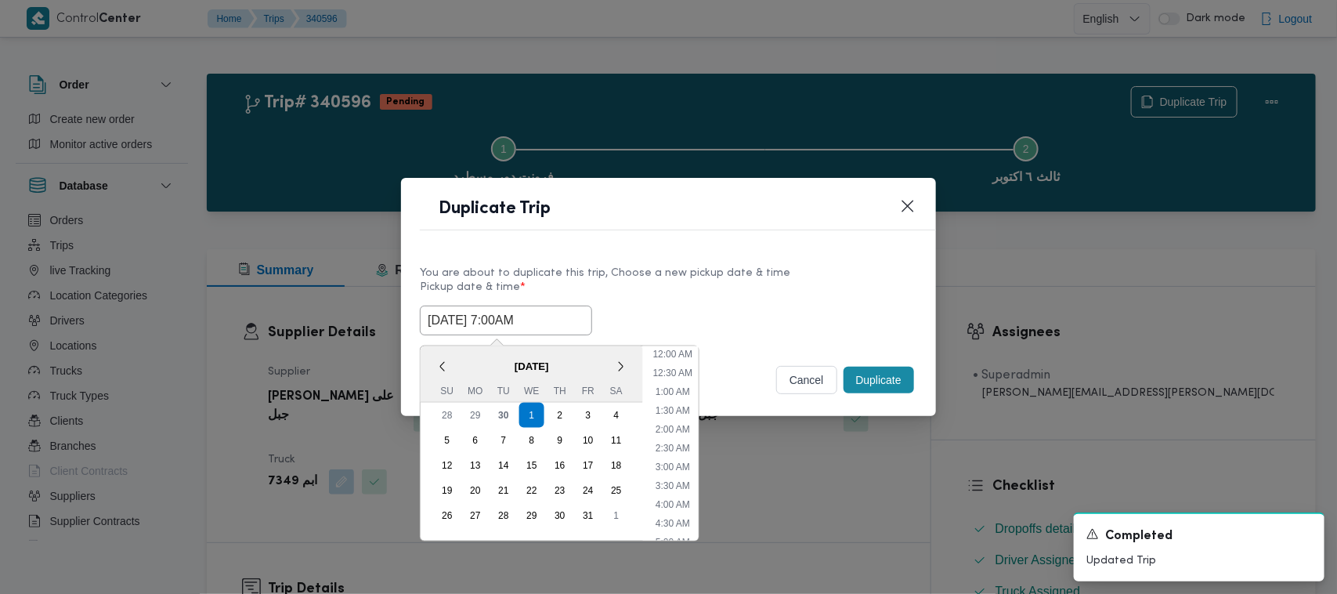
click at [548, 305] on input "01/10/2025 7:00AM" at bounding box center [506, 320] width 172 height 30
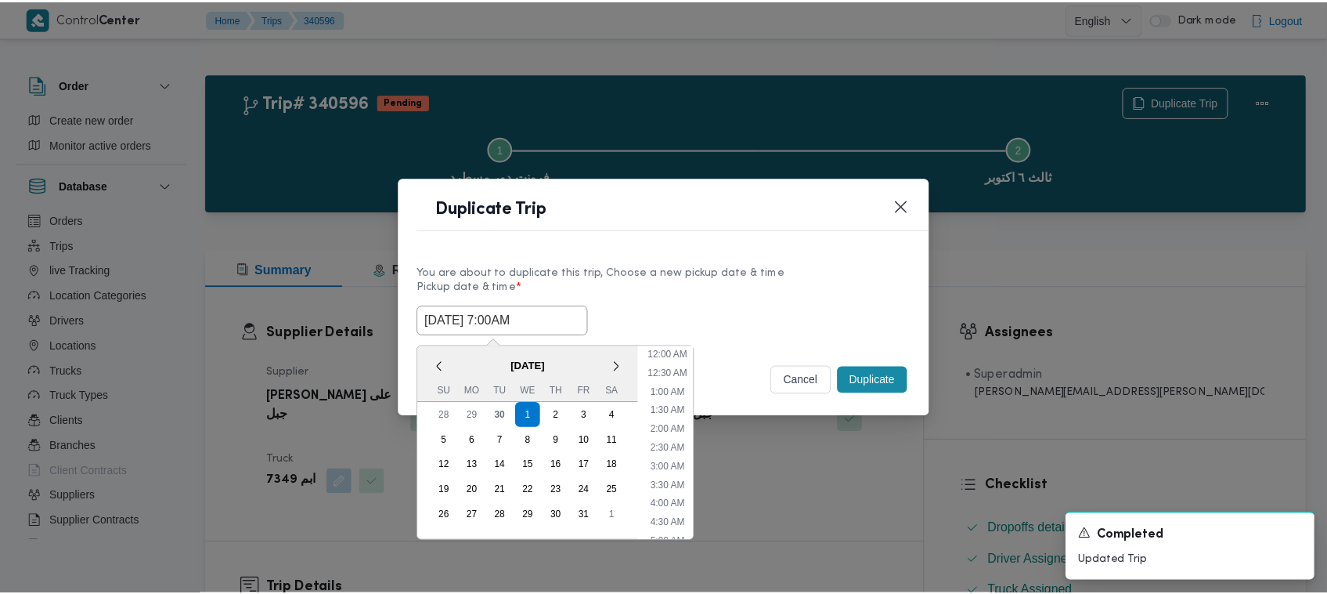
scroll to position [175, 0]
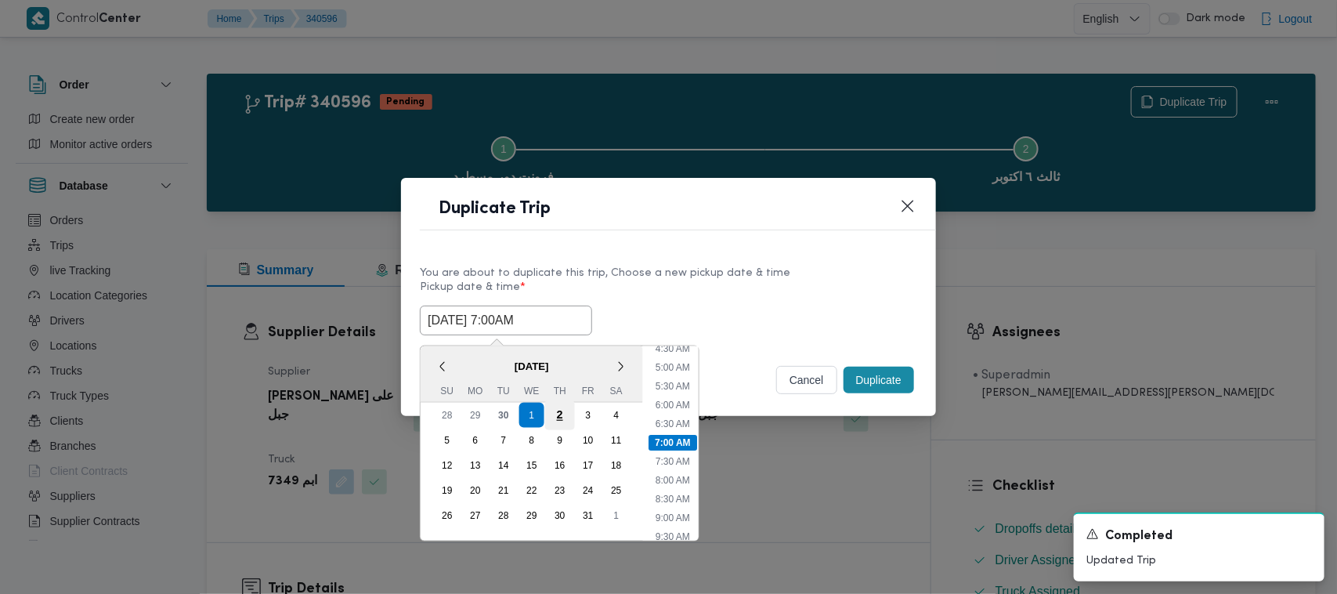
click at [552, 413] on div "2" at bounding box center [560, 415] width 30 height 30
type input "02/10/2025 7:00AM"
click at [709, 276] on div "You are about to duplicate this trip, Choose a new pickup date & time" at bounding box center [668, 273] width 497 height 16
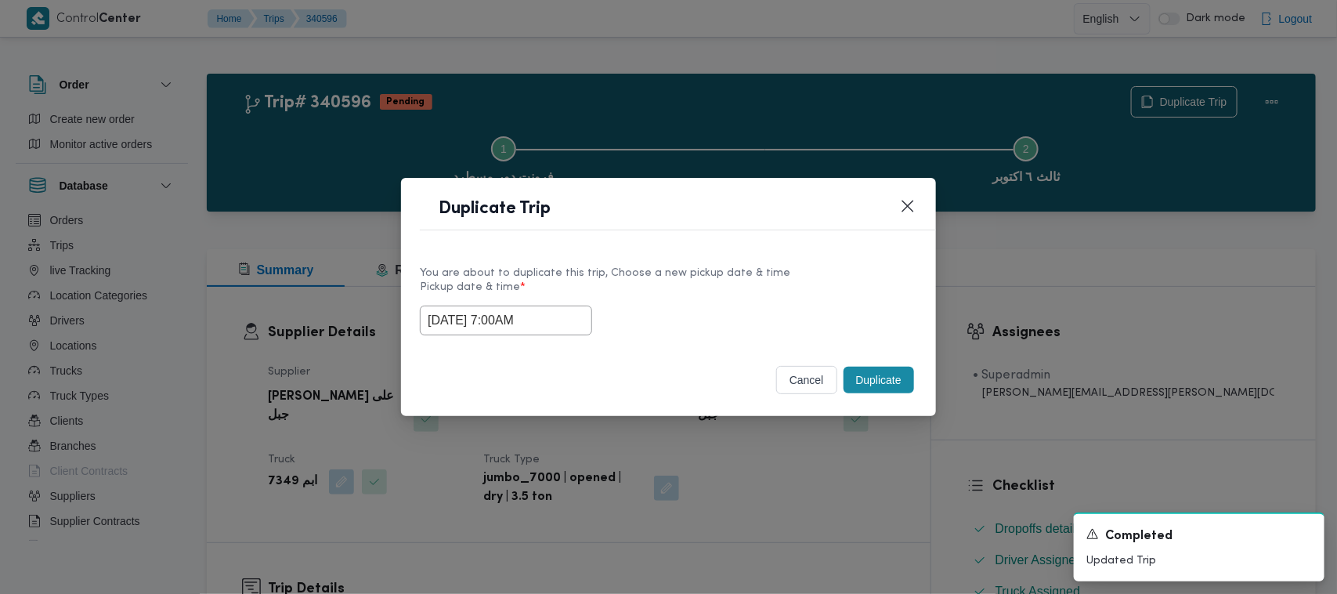
click at [870, 381] on button "Duplicate" at bounding box center [878, 379] width 70 height 27
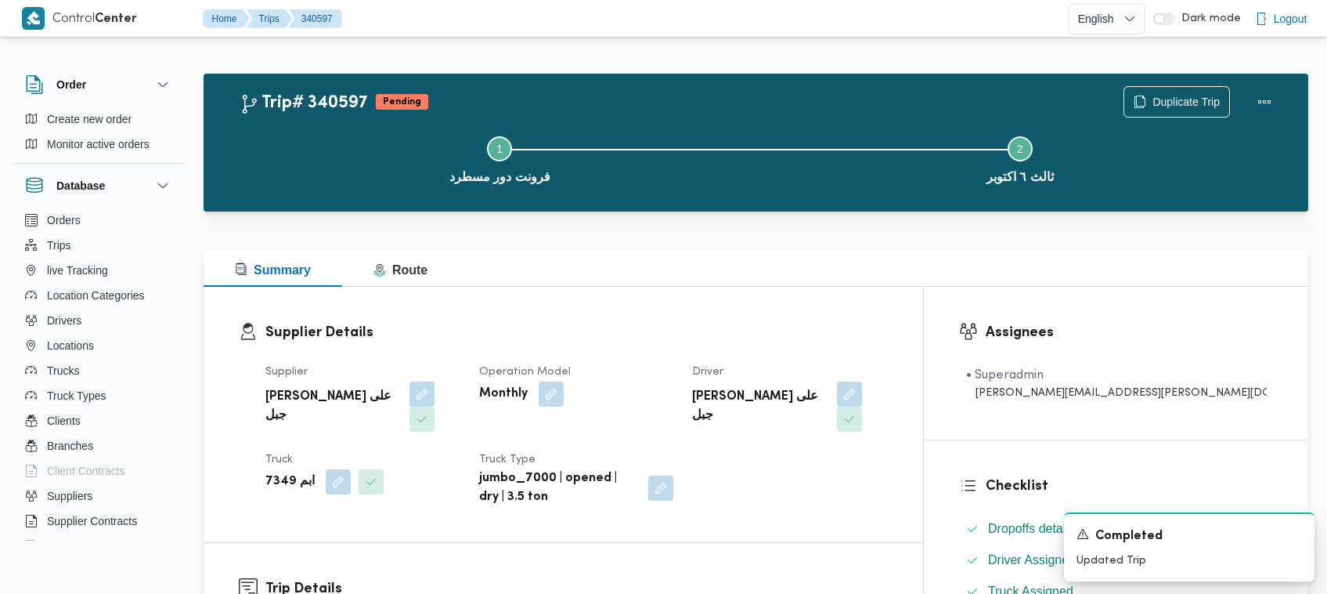
click at [878, 327] on h3 "Supplier Details" at bounding box center [576, 332] width 622 height 21
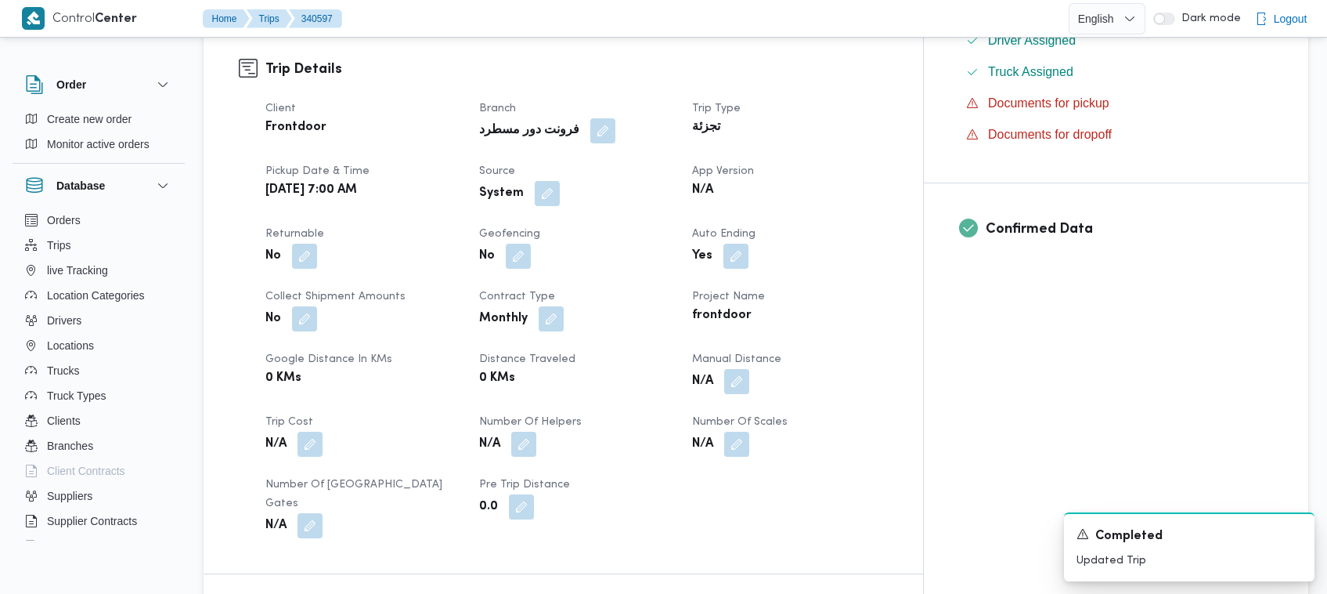
click at [584, 181] on div "System" at bounding box center [577, 193] width 198 height 28
click at [560, 180] on button "button" at bounding box center [547, 192] width 25 height 25
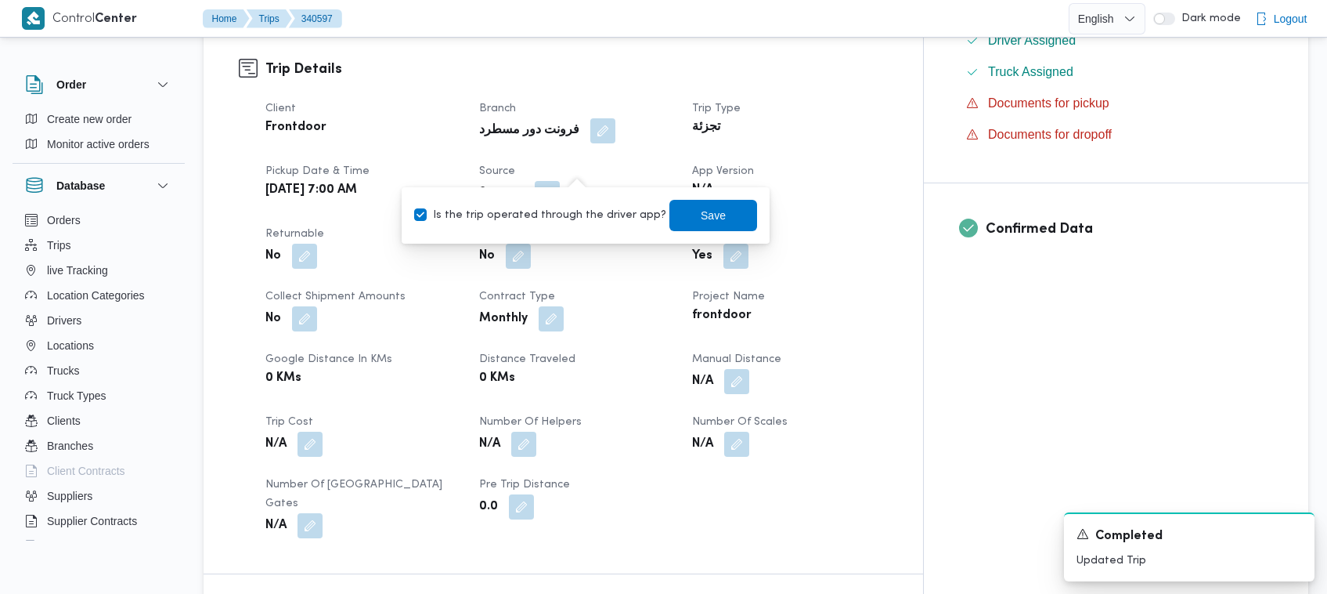
drag, startPoint x: 561, startPoint y: 210, endPoint x: 603, endPoint y: 211, distance: 42.3
click at [561, 211] on label "Is the trip operated through the driver app?" at bounding box center [540, 215] width 252 height 19
checkbox input "false"
click at [686, 225] on span "Save" at bounding box center [713, 214] width 88 height 31
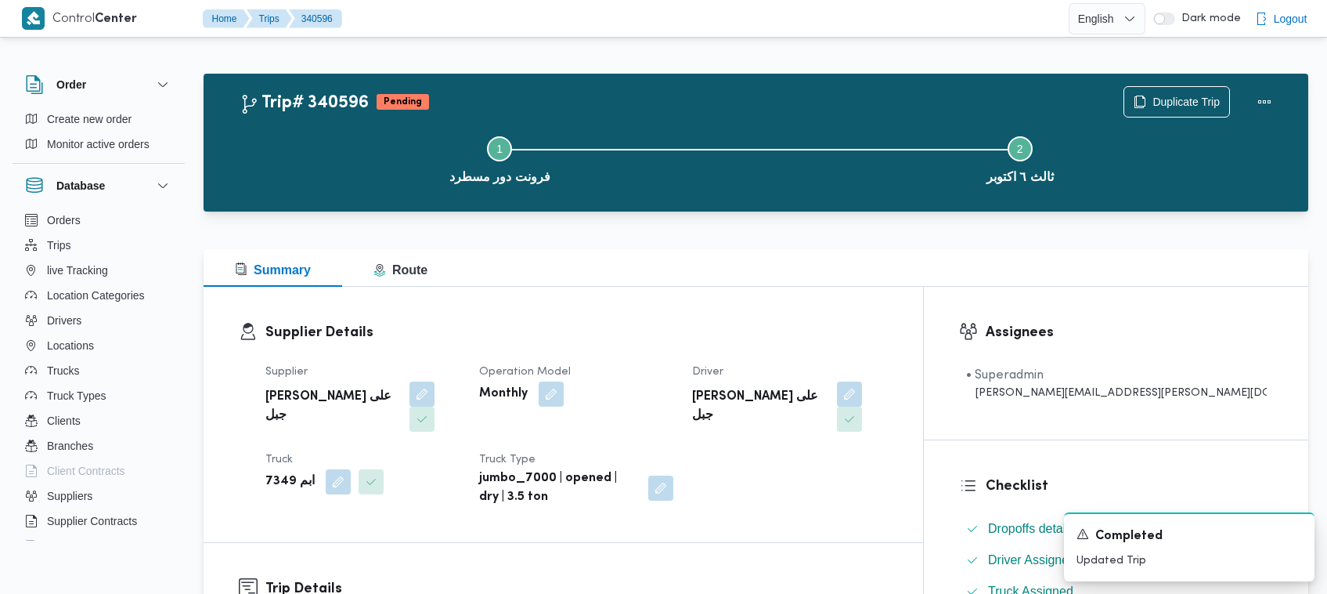
scroll to position [519, 0]
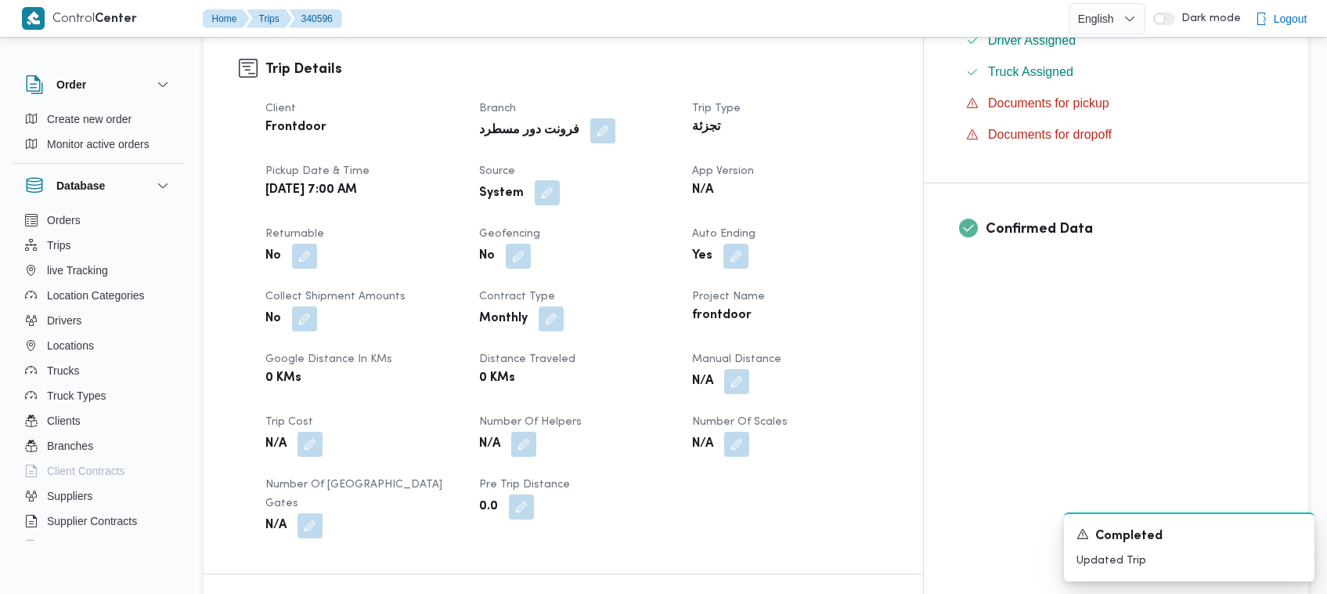
click at [560, 180] on button "button" at bounding box center [547, 192] width 25 height 25
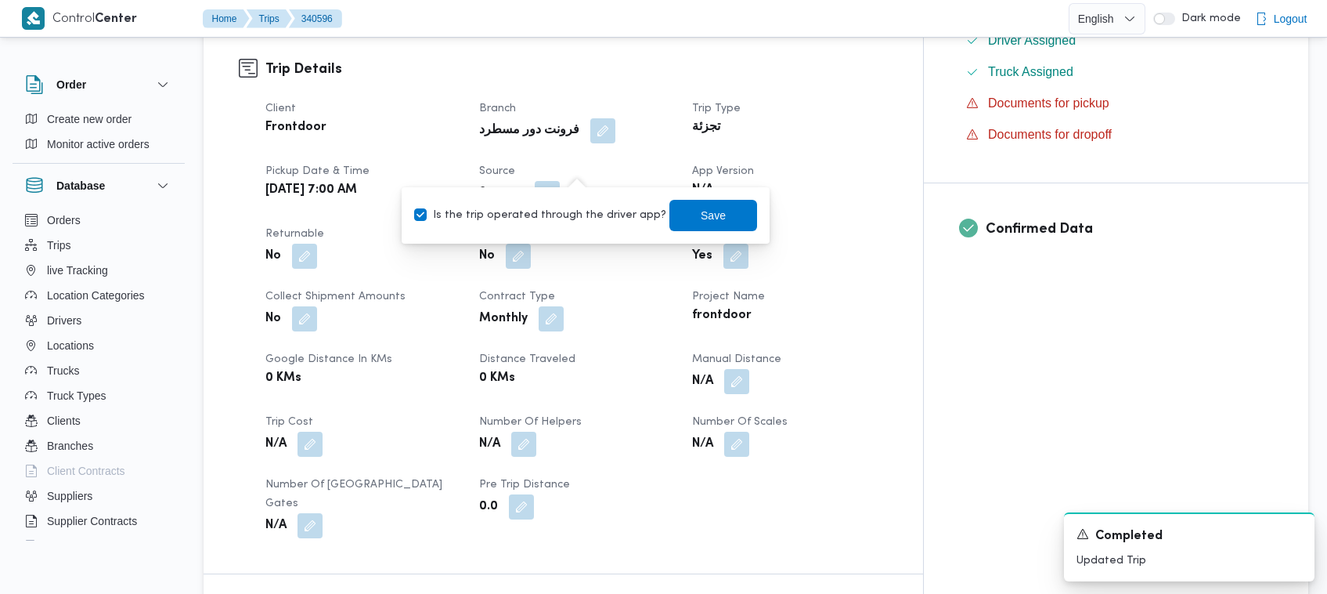
click at [558, 213] on label "Is the trip operated through the driver app?" at bounding box center [540, 215] width 252 height 19
checkbox input "false"
click at [673, 225] on span "Save" at bounding box center [713, 214] width 88 height 31
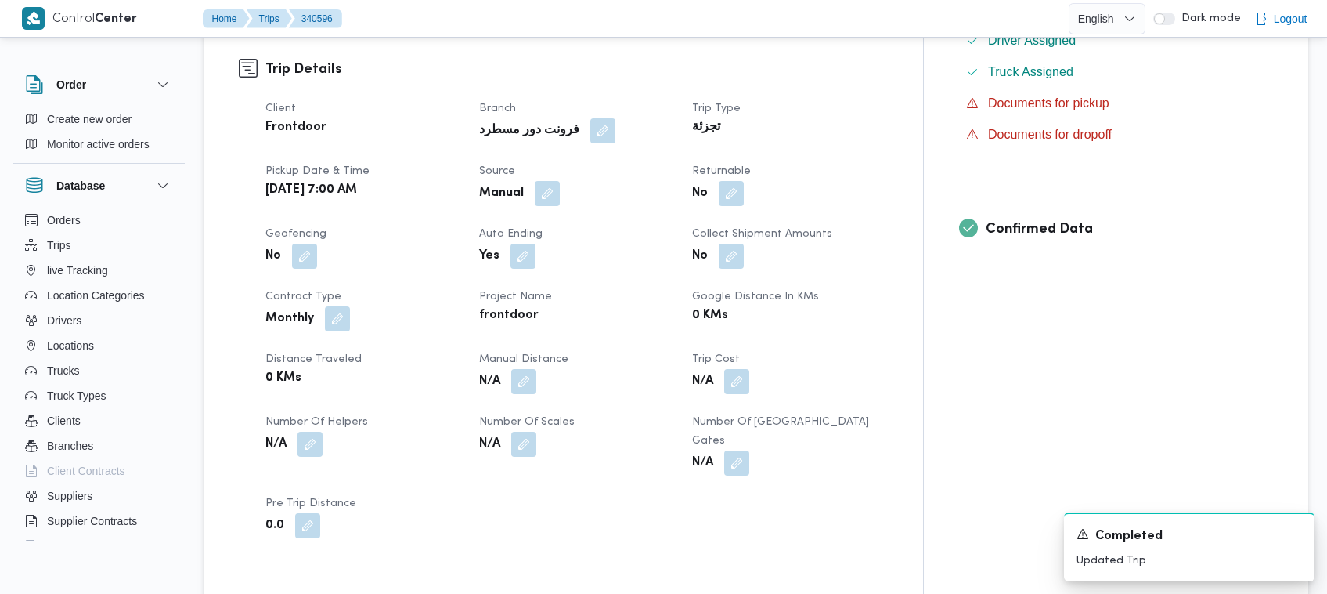
click at [647, 179] on div "Manual" at bounding box center [577, 193] width 198 height 28
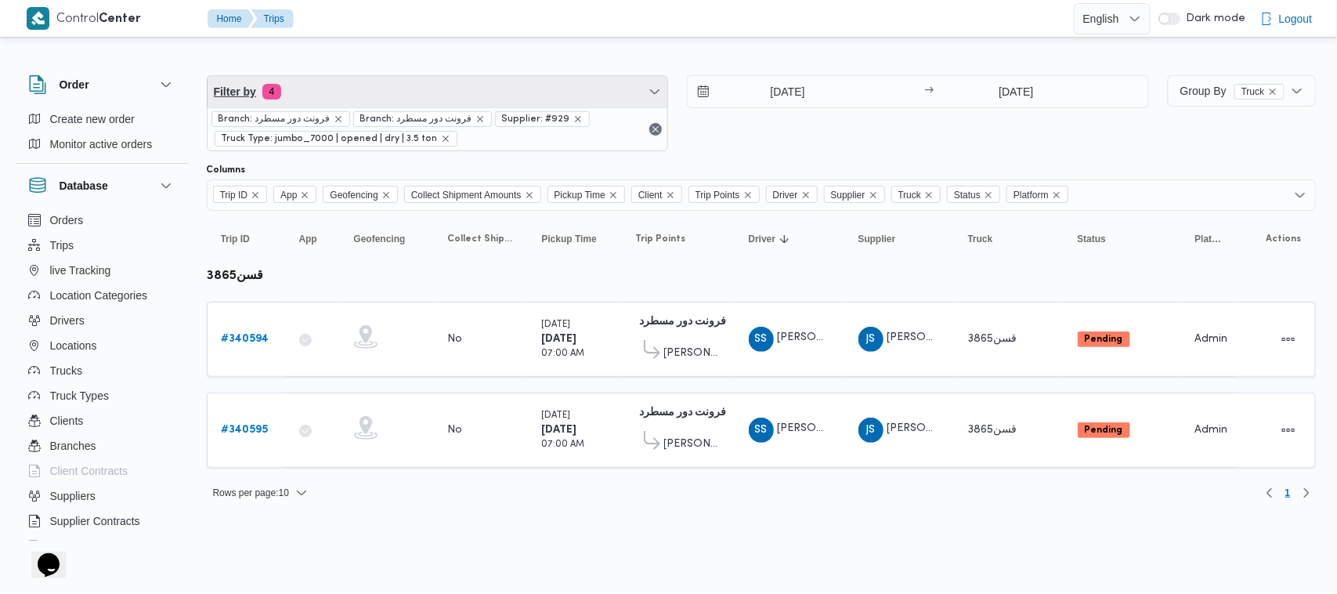
click at [388, 79] on span "Filter by 4" at bounding box center [437, 91] width 460 height 31
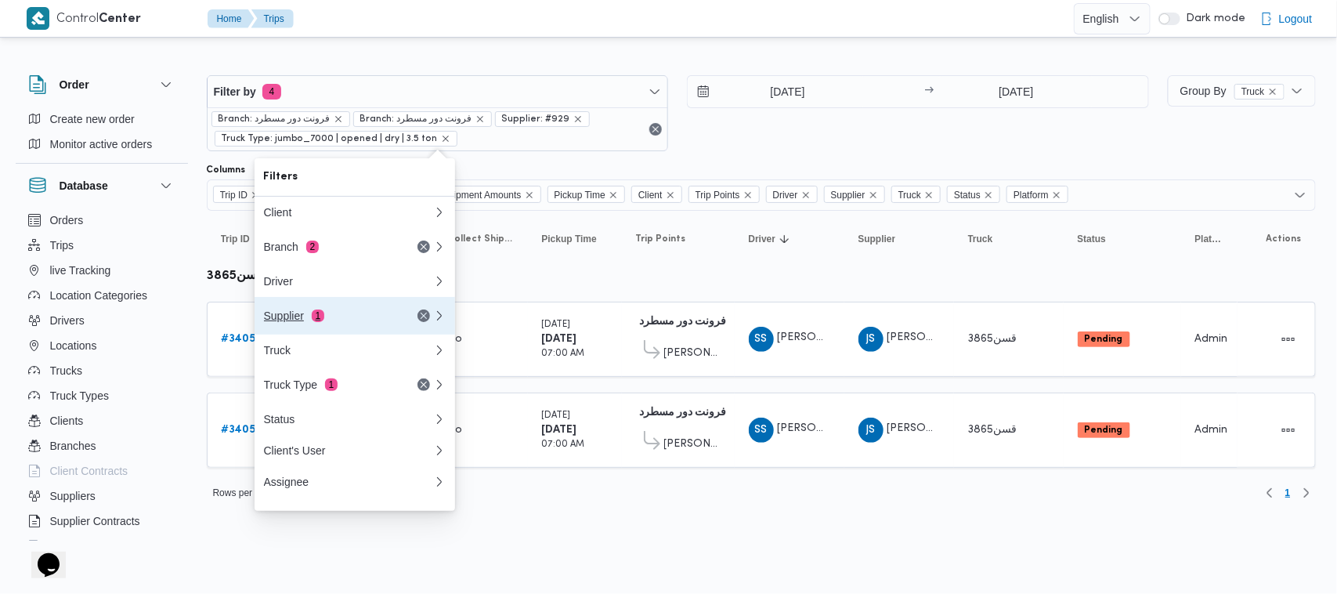
click at [343, 315] on div "Supplier 1" at bounding box center [330, 315] width 132 height 13
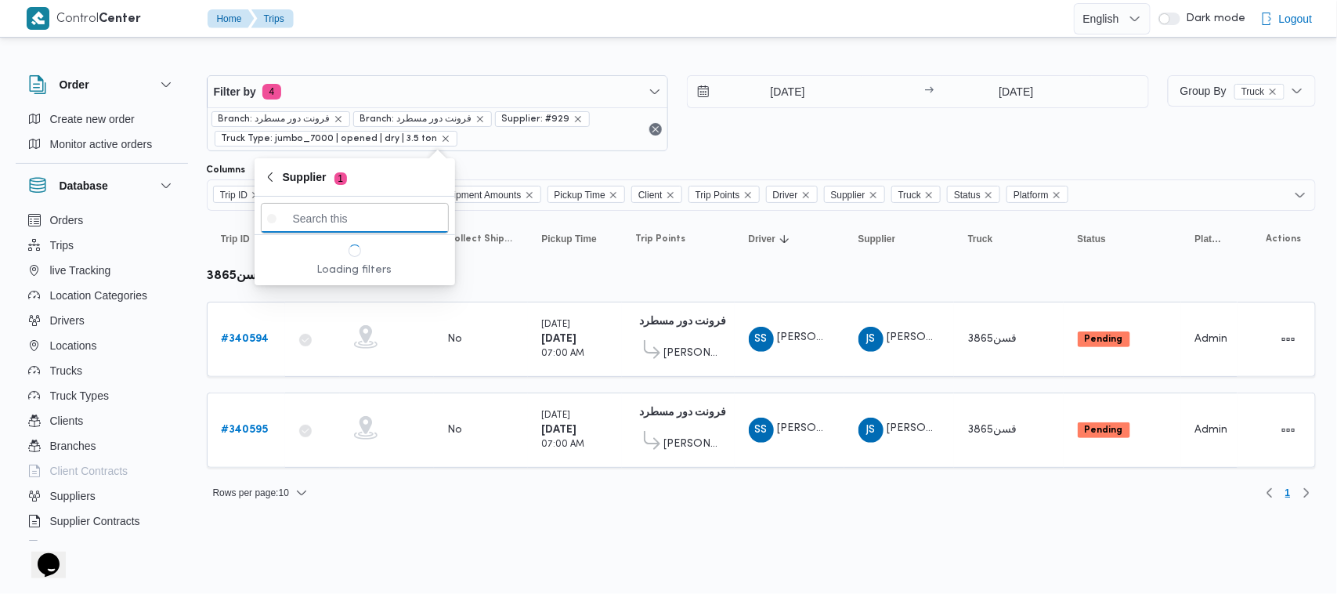
paste input "طارق عبدالنبى على جبل"
type input "طارق عبدالنبى على جبل"
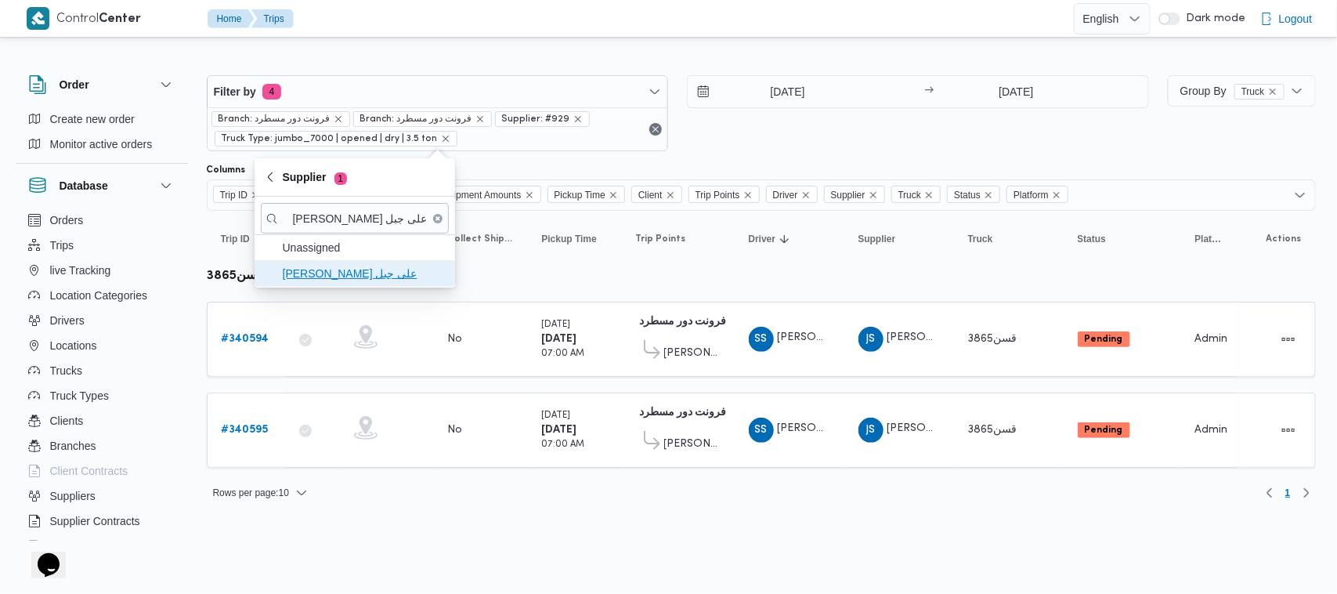
click at [341, 272] on span "طارق عبدالنبى على جبل" at bounding box center [364, 273] width 163 height 19
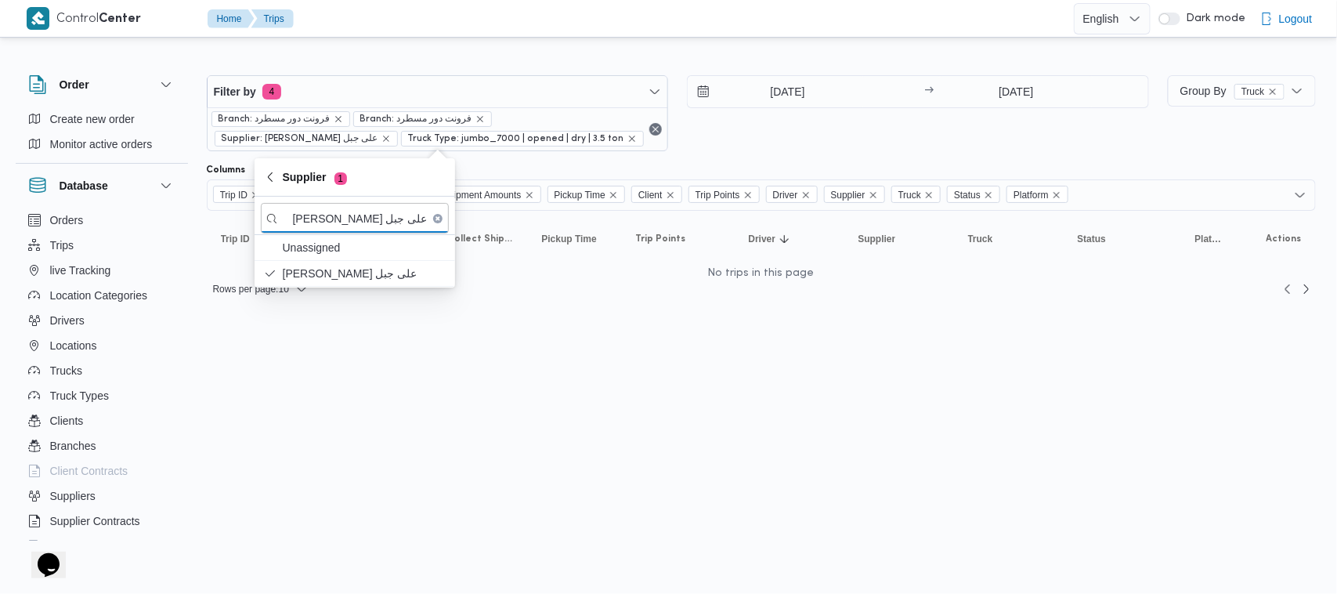
click at [792, 141] on div "1/10/2025 → 2/10/2025" at bounding box center [918, 113] width 462 height 76
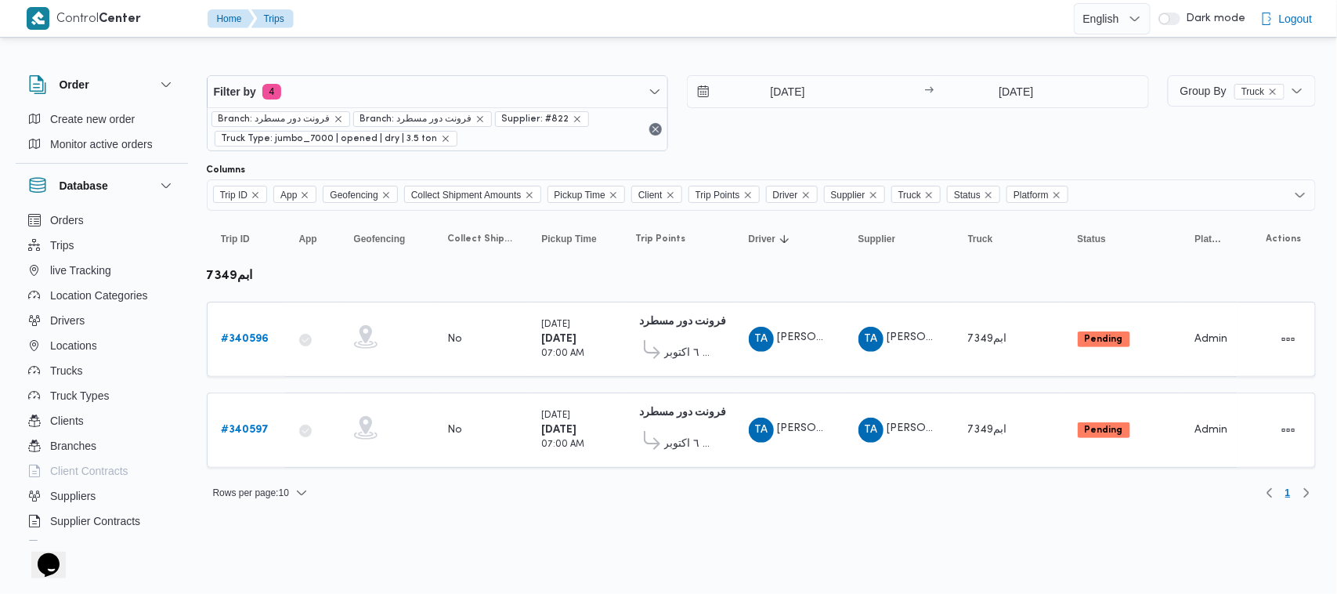
click at [609, 550] on html "Control Center Home Trips English عربي Dark mode Logout Order Create new order …" at bounding box center [668, 297] width 1337 height 594
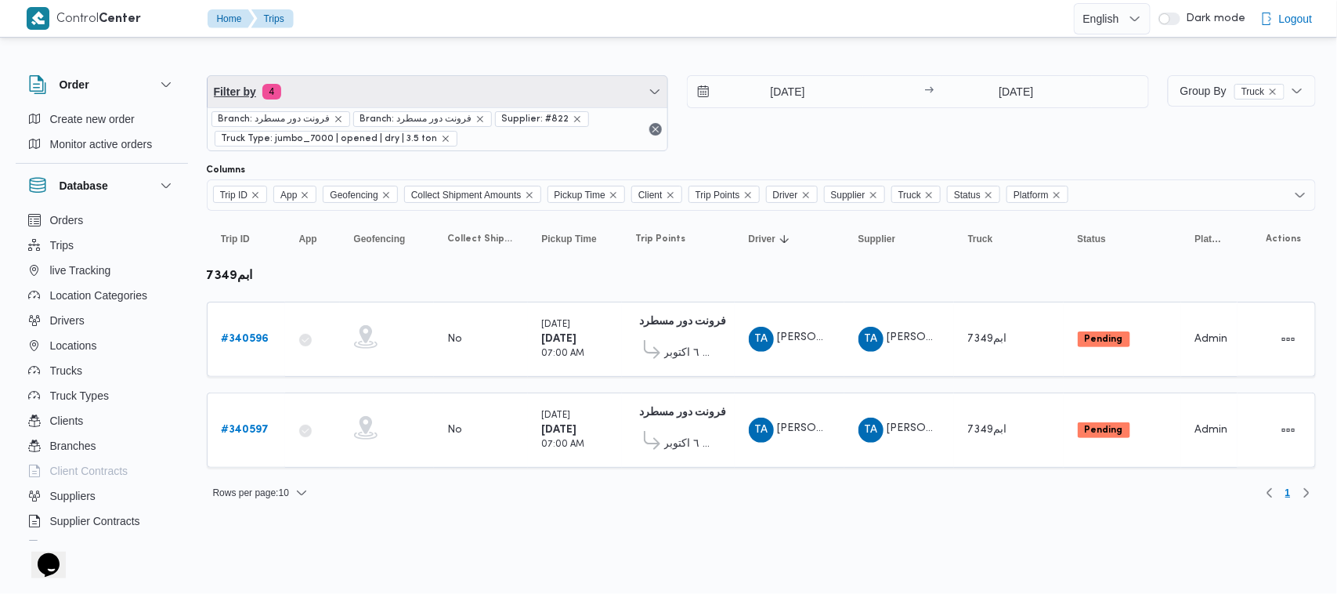
click at [412, 104] on span "Filter by 4" at bounding box center [437, 91] width 460 height 31
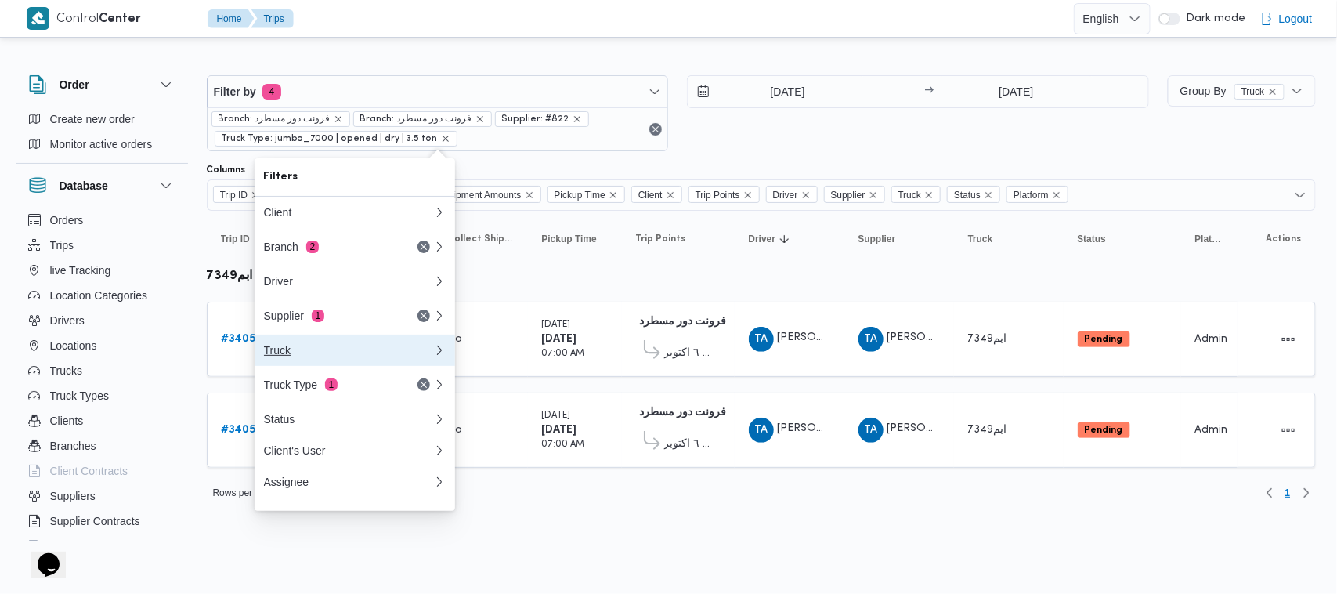
click at [309, 366] on button "Truck" at bounding box center [354, 349] width 200 height 31
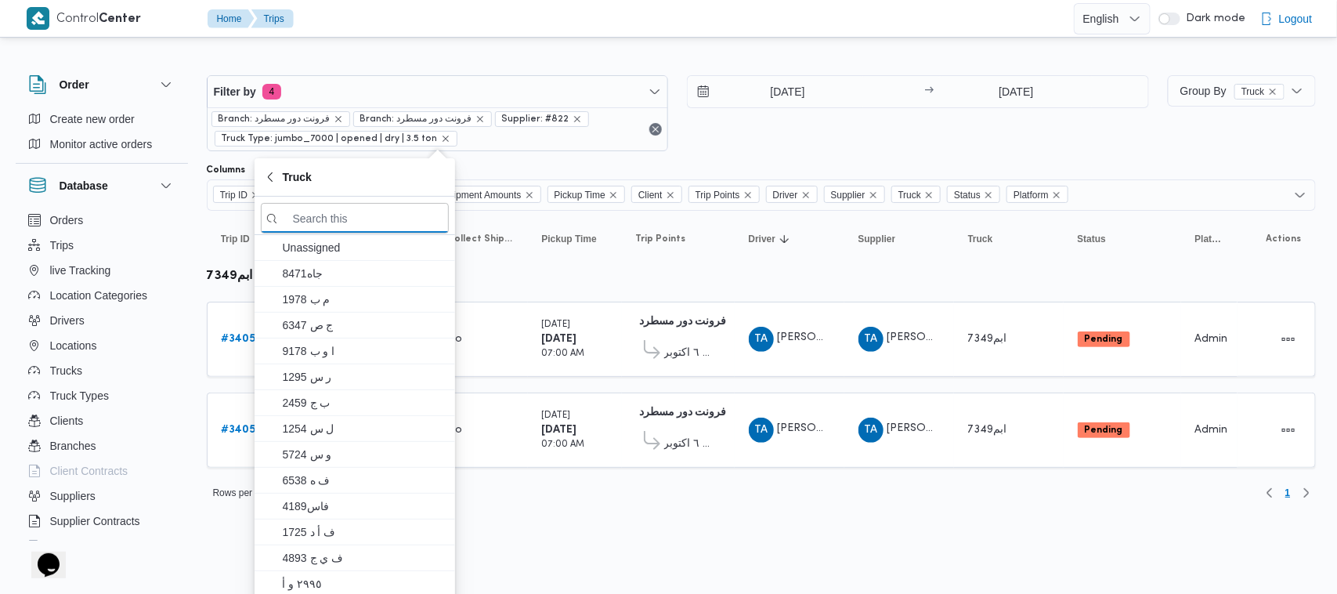
paste input "1329"
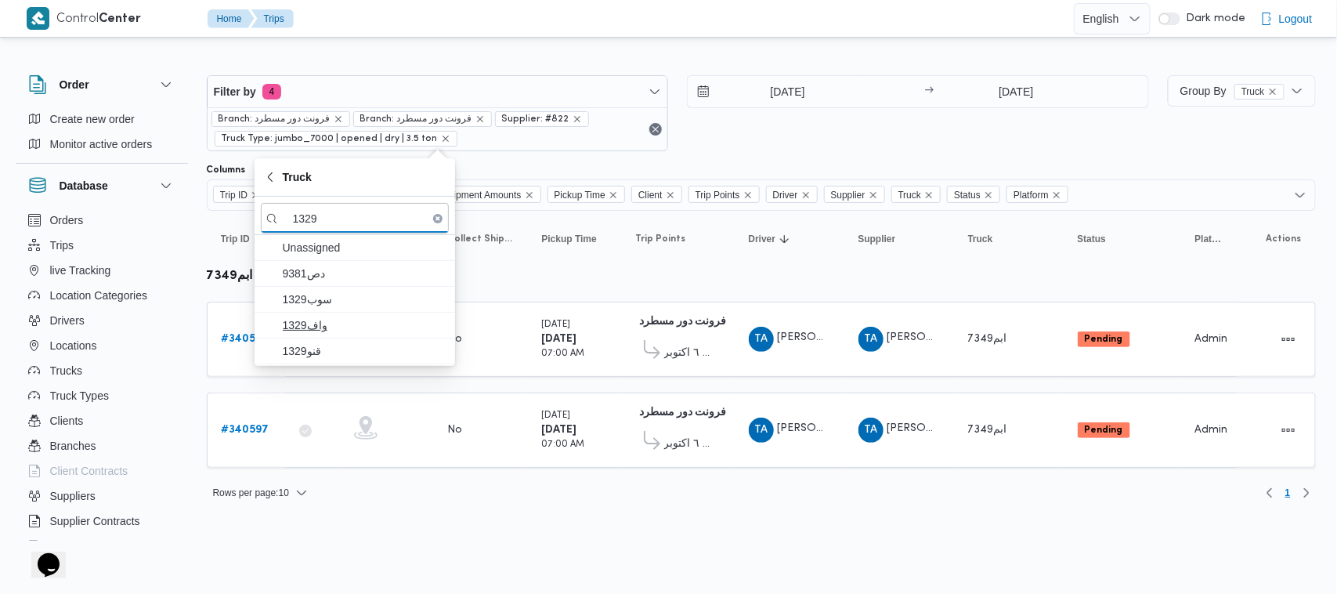
type input "1329"
click at [318, 330] on span "واف1329" at bounding box center [364, 325] width 163 height 19
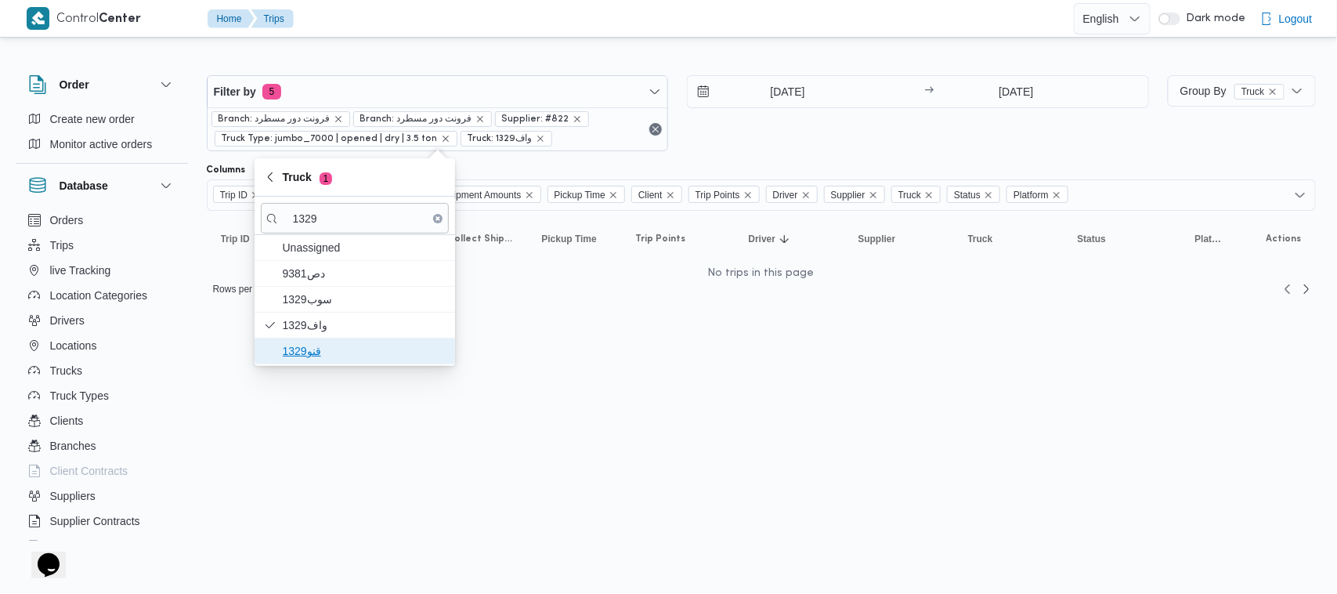
click at [307, 352] on span "قنو1329" at bounding box center [364, 350] width 163 height 19
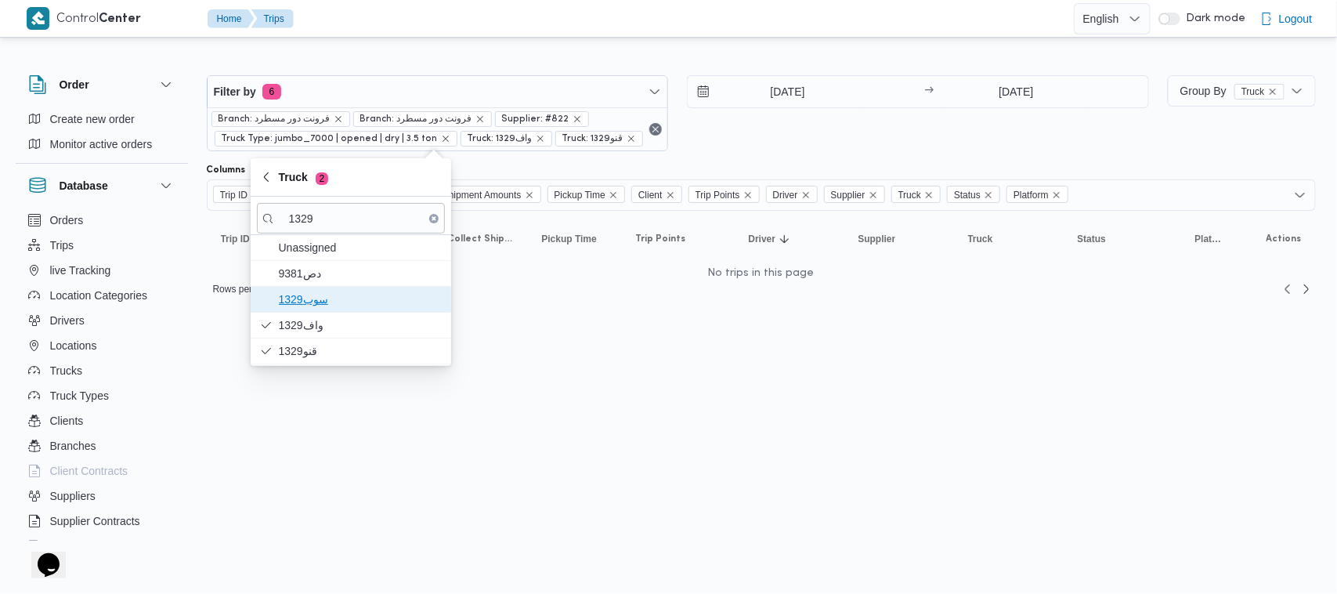
click at [312, 304] on span "سوب1329" at bounding box center [360, 299] width 163 height 19
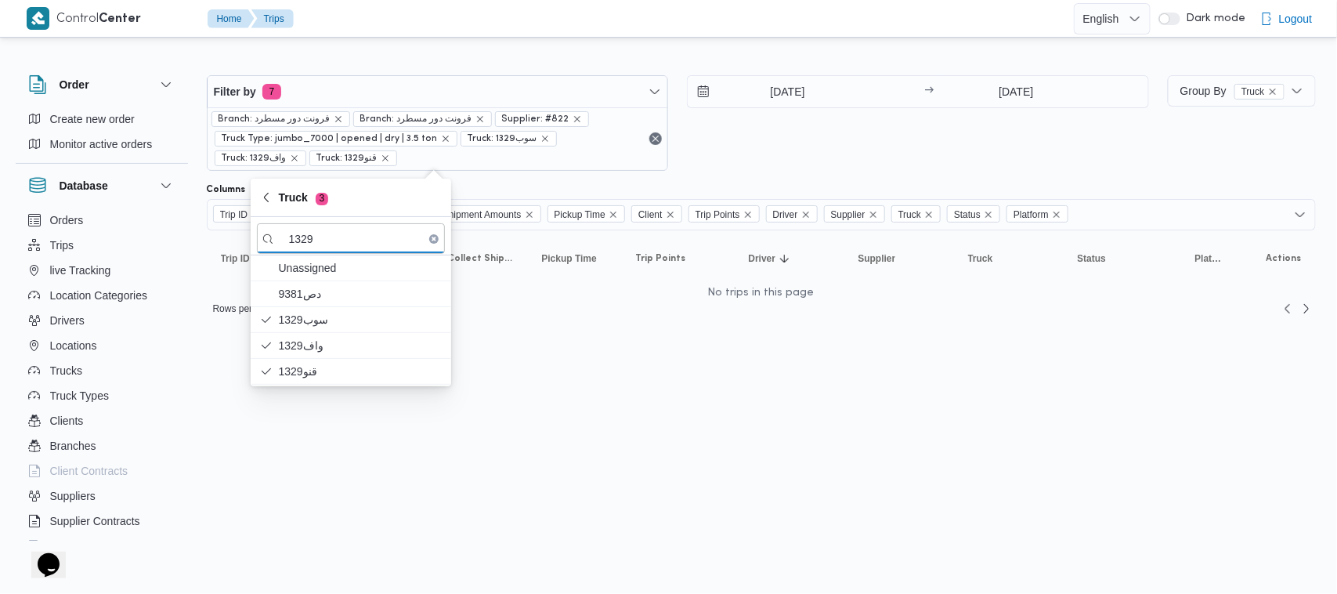
click at [381, 484] on html "Control Center Home Trips English عربي Dark mode Logout Order Create new order …" at bounding box center [668, 297] width 1337 height 594
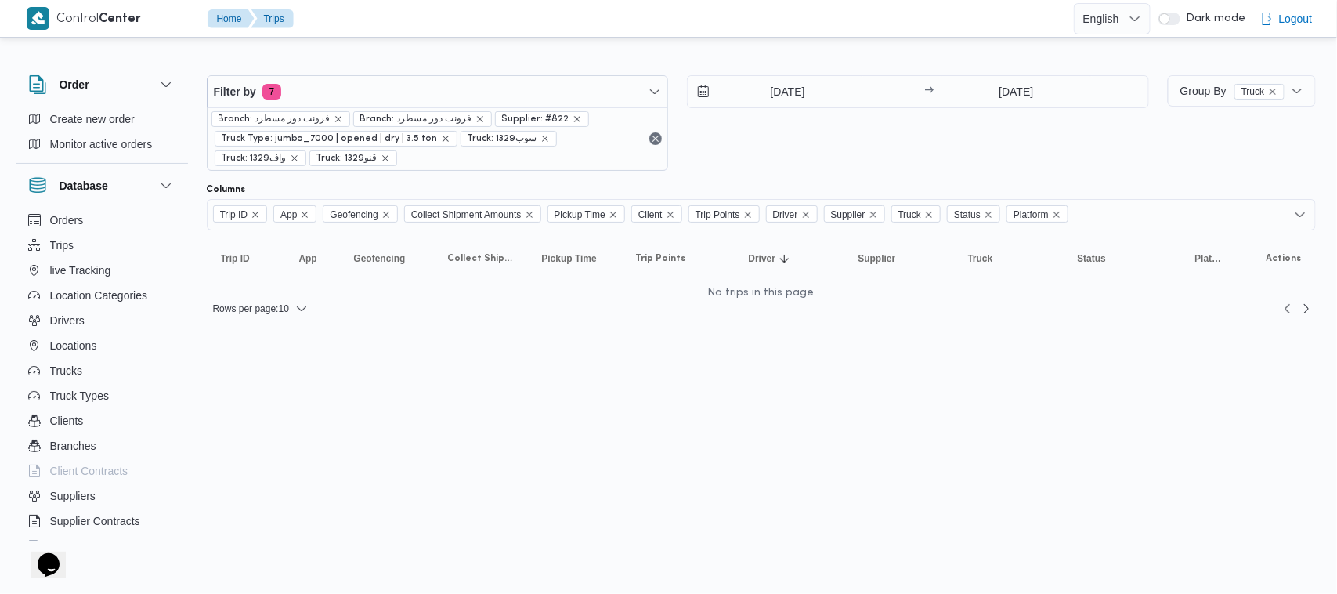
click at [570, 115] on span "Supplier: #822" at bounding box center [542, 119] width 94 height 16
click at [572, 118] on icon "remove selected entity" at bounding box center [576, 118] width 9 height 9
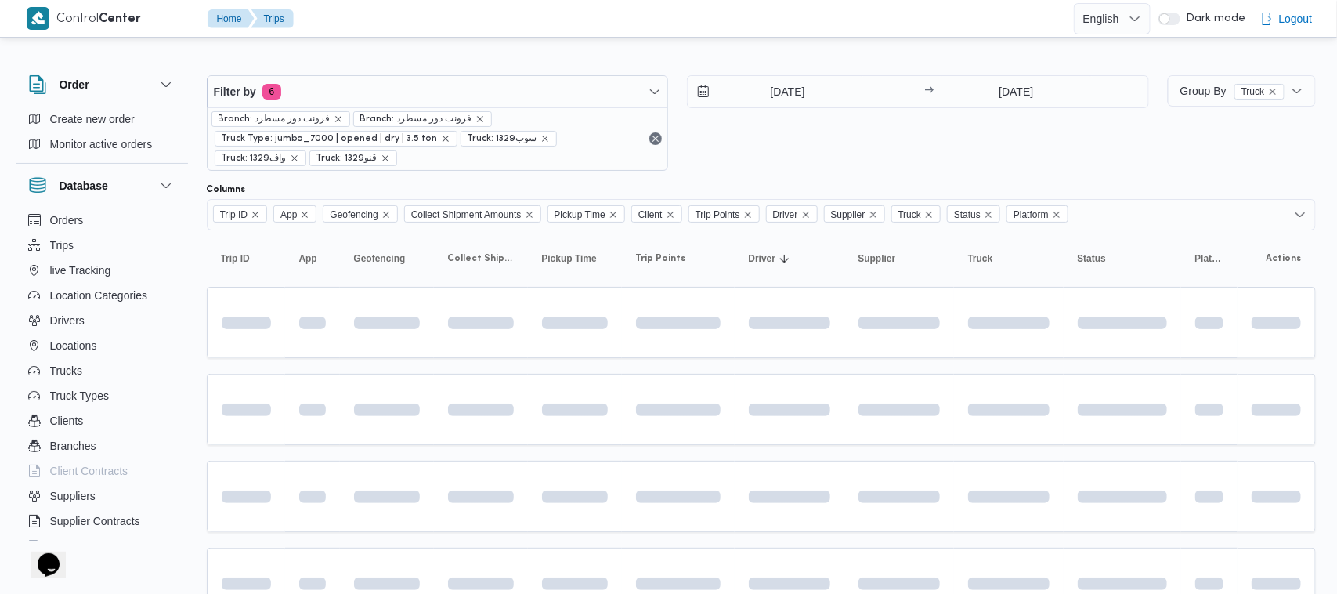
click at [900, 150] on div "1/10/2025 → 2/10/2025" at bounding box center [918, 123] width 462 height 96
